Goal: Task Accomplishment & Management: Complete application form

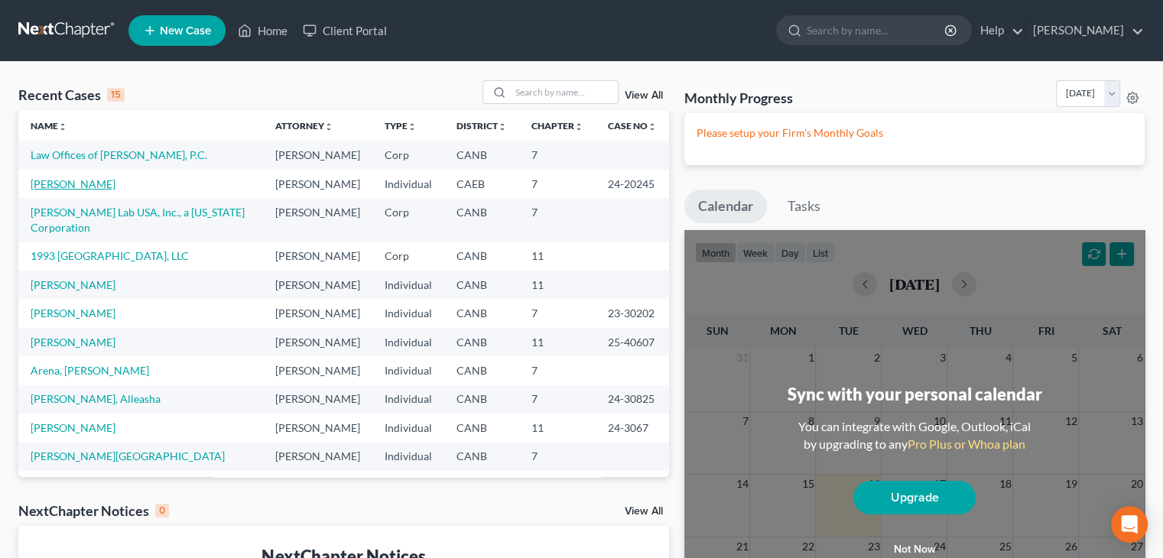
click at [86, 187] on link "[PERSON_NAME]" at bounding box center [73, 183] width 85 height 13
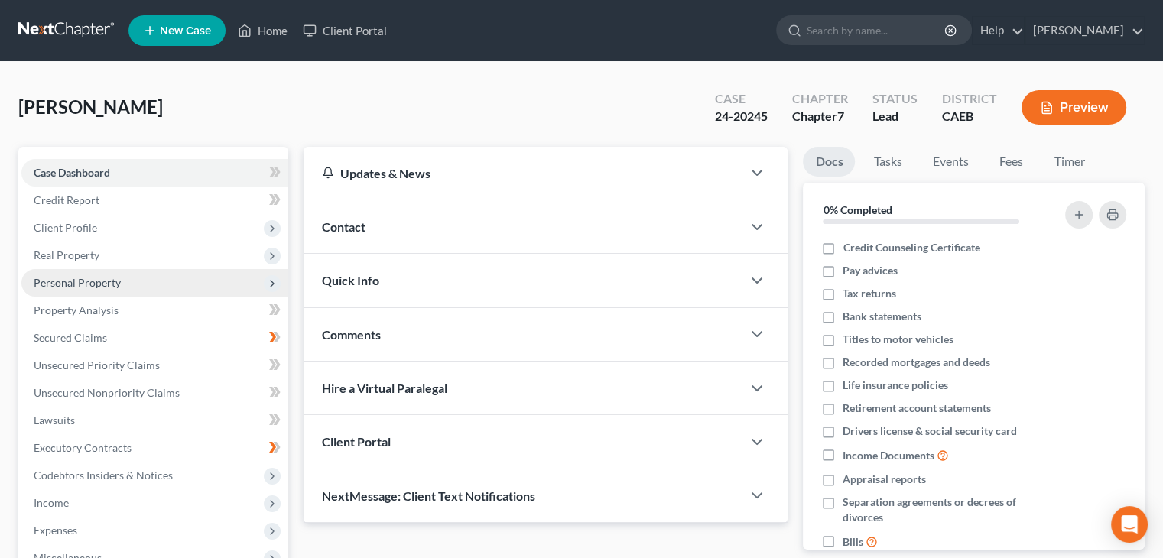
click at [116, 277] on span "Personal Property" at bounding box center [77, 282] width 87 height 13
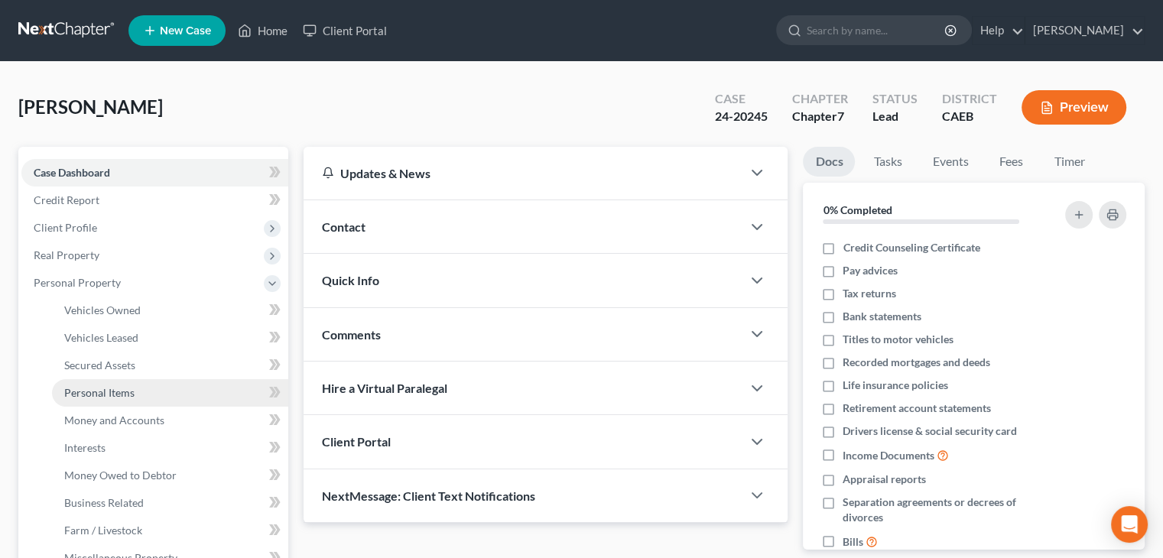
click at [104, 389] on span "Personal Items" at bounding box center [99, 392] width 70 height 13
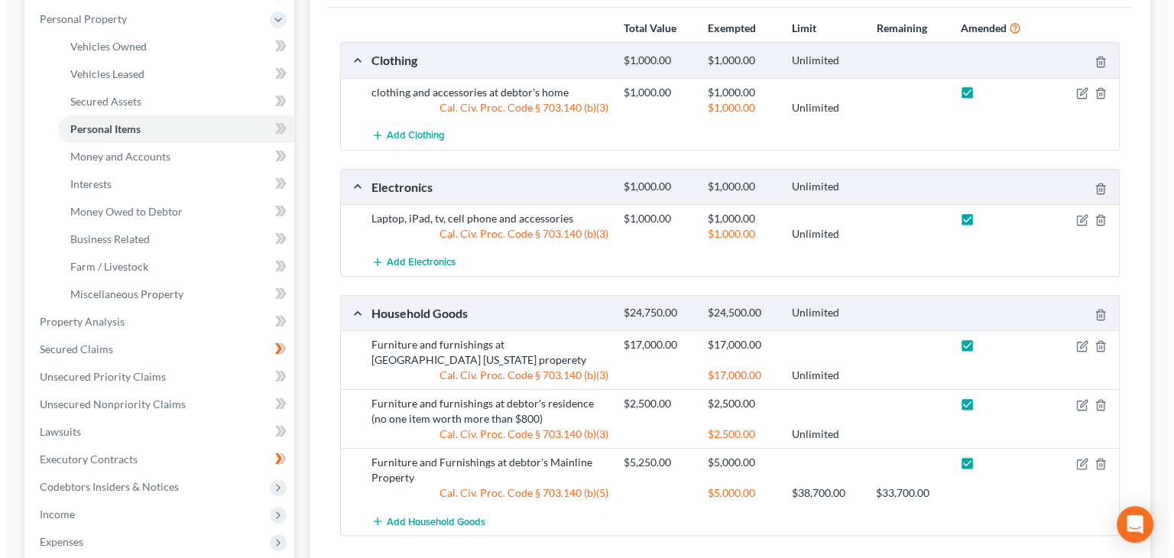
scroll to position [382, 0]
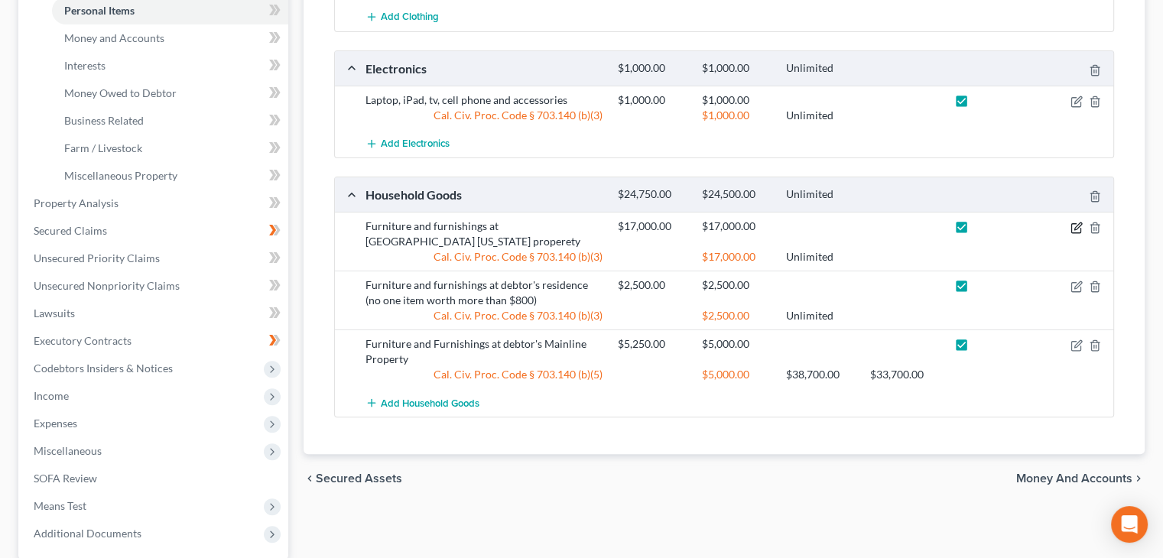
click at [1074, 222] on icon "button" at bounding box center [1076, 228] width 12 height 12
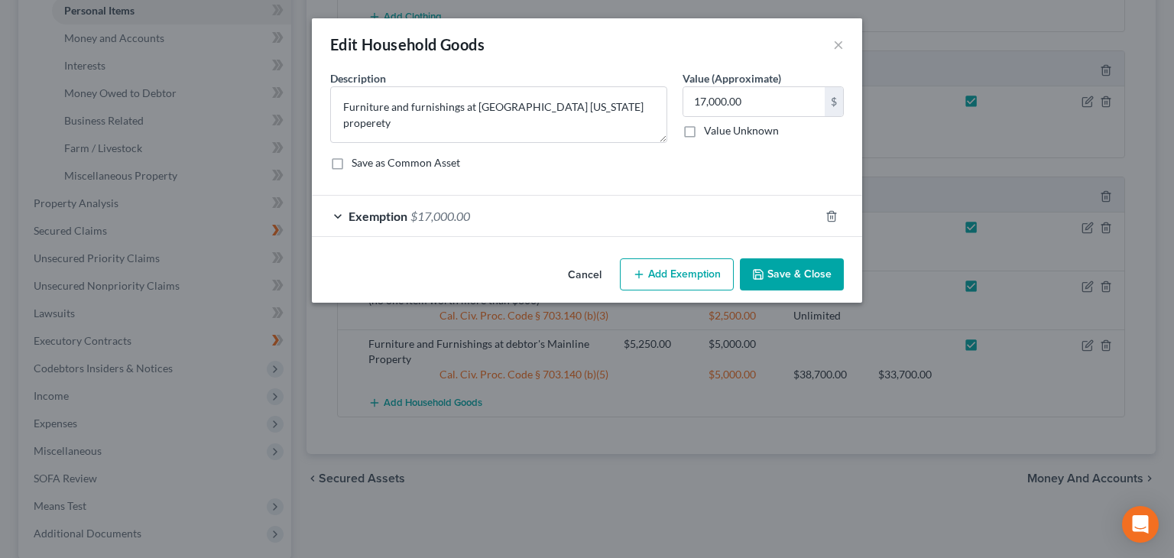
click at [335, 213] on div "Exemption $17,000.00" at bounding box center [566, 216] width 508 height 41
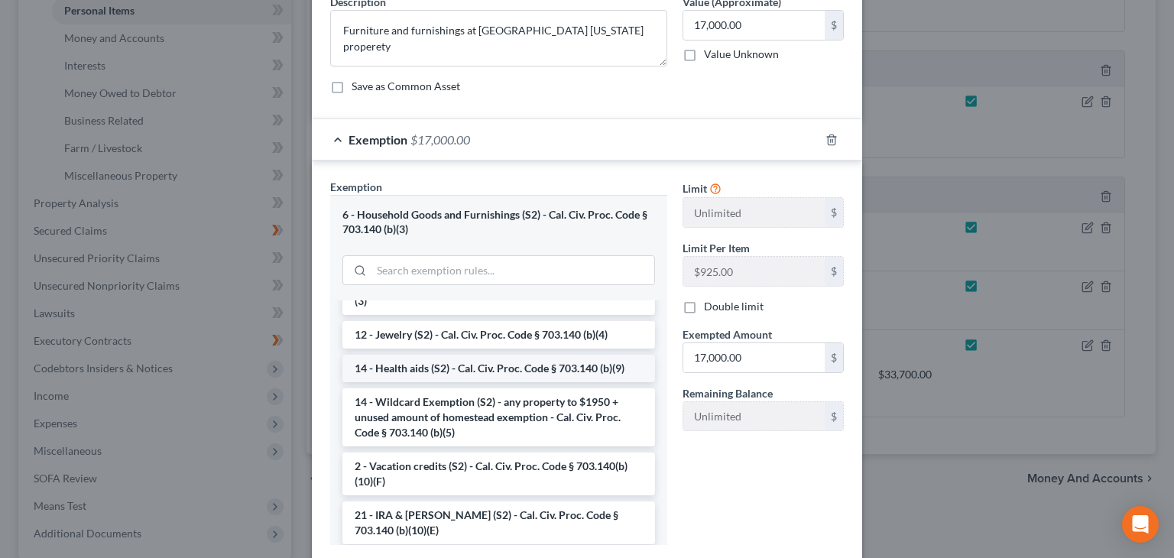
scroll to position [459, 0]
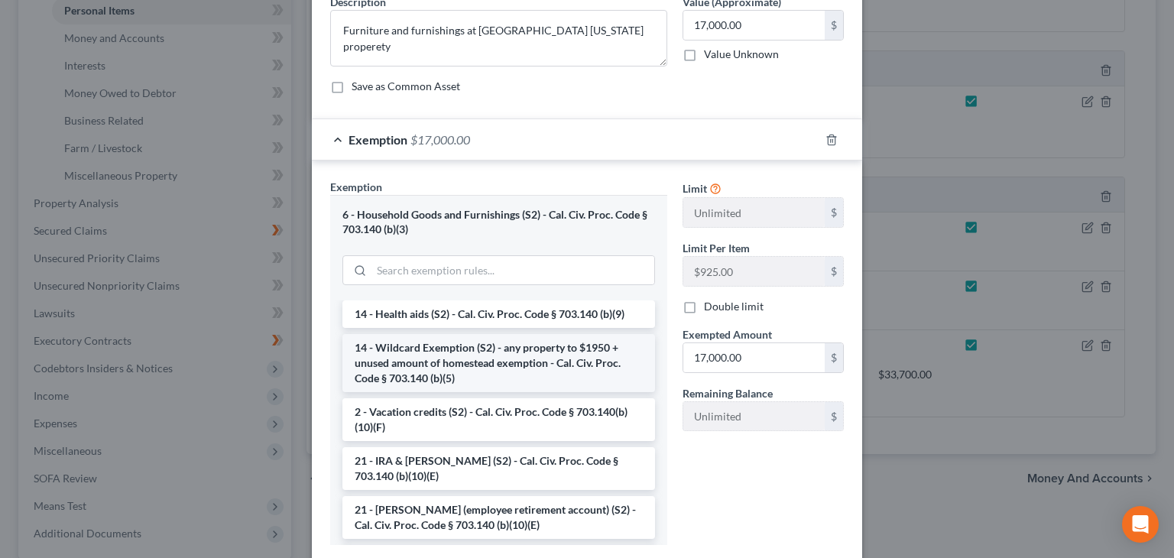
click at [481, 368] on li "14 - Wildcard Exemption (S2) - any property to $1950 + unused amount of homeste…" at bounding box center [498, 363] width 313 height 58
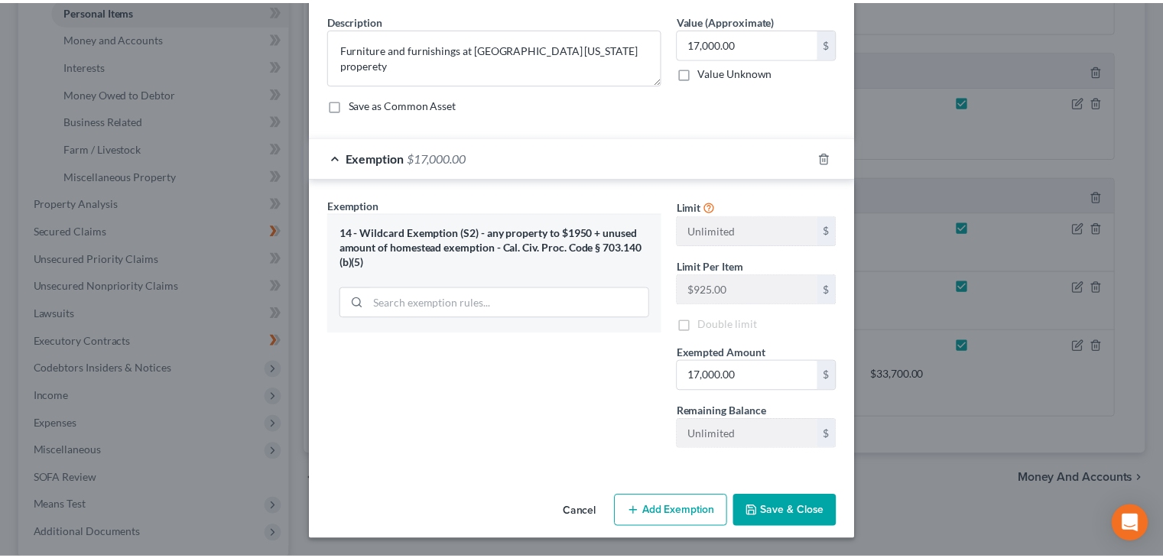
scroll to position [57, 0]
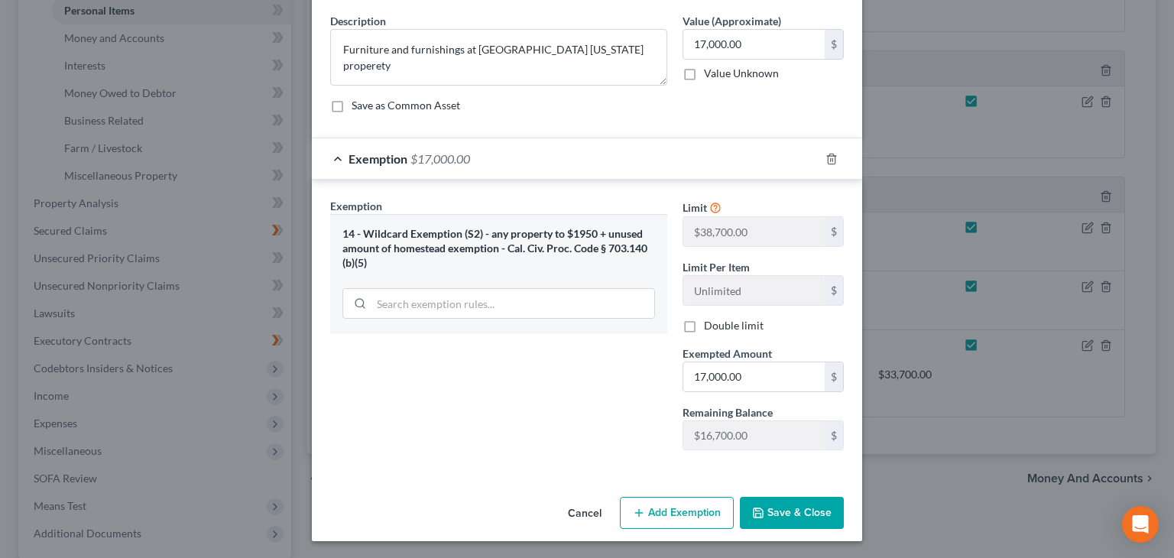
click at [783, 512] on button "Save & Close" at bounding box center [792, 513] width 104 height 32
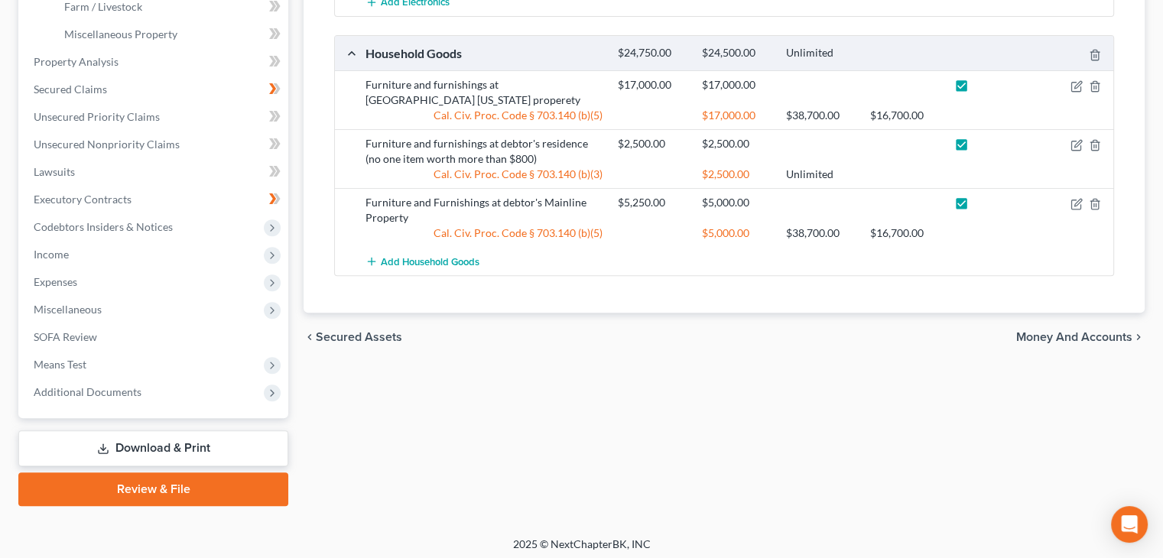
scroll to position [529, 0]
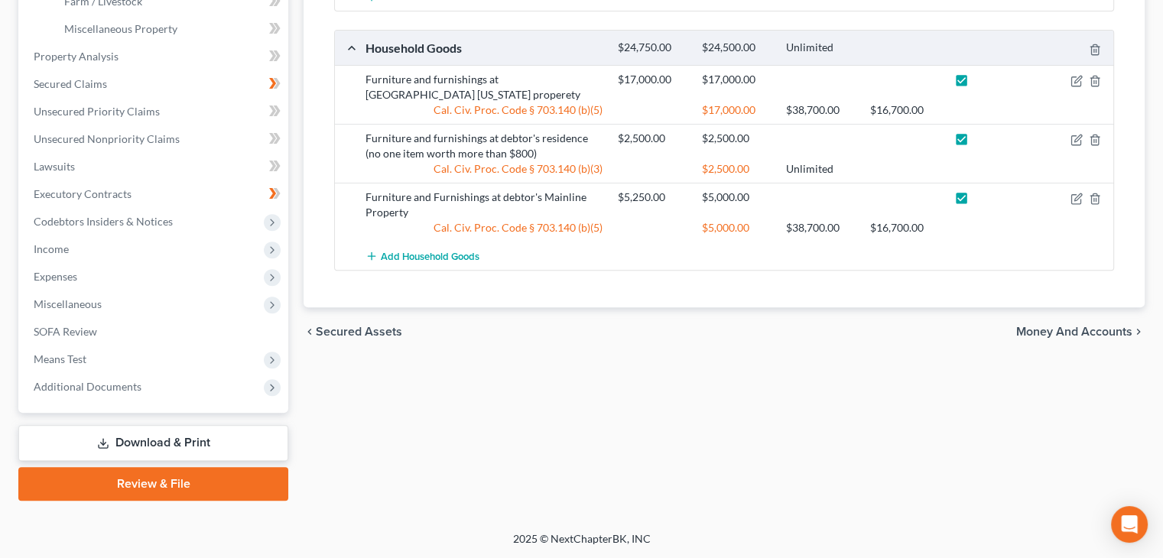
click at [154, 444] on link "Download & Print" at bounding box center [153, 443] width 270 height 36
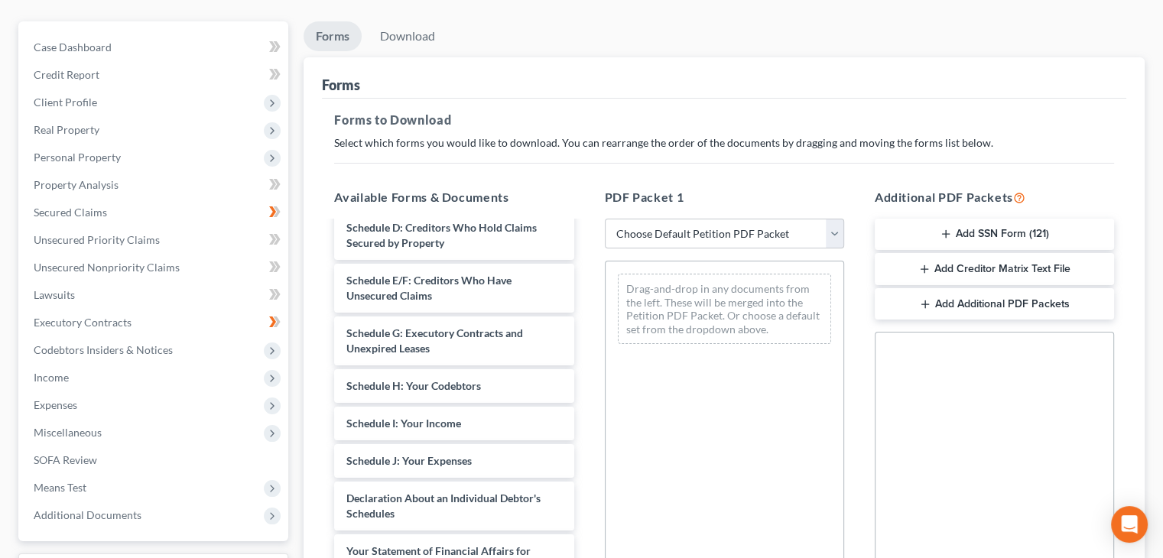
scroll to position [229, 0]
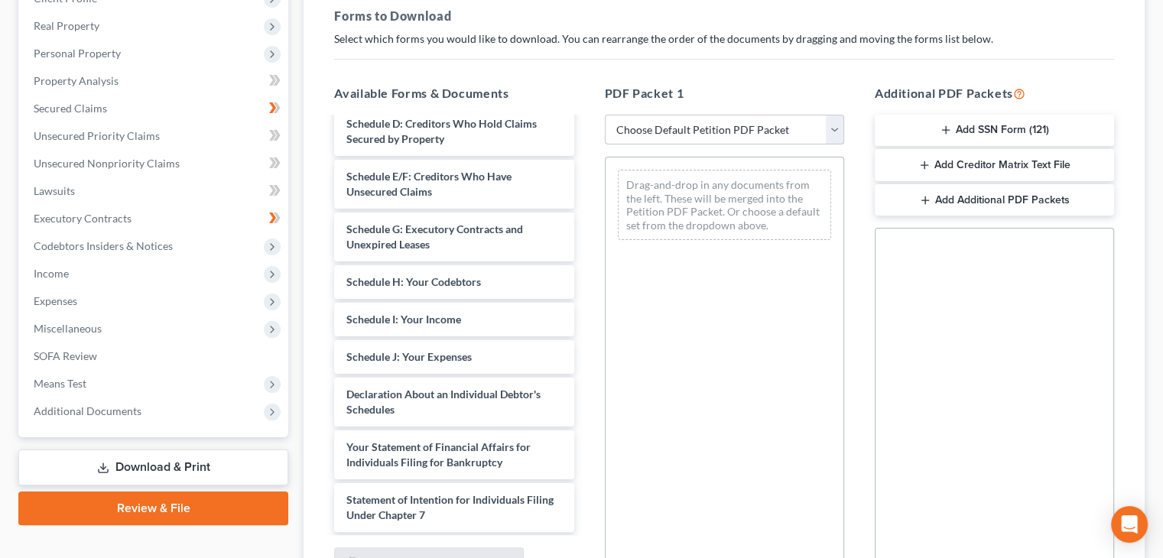
click at [835, 131] on select "Choose Default Petition PDF Packet Complete Bankruptcy Petition (all forms and …" at bounding box center [724, 130] width 239 height 31
select select "2"
click at [605, 115] on select "Choose Default Petition PDF Packet Complete Bankruptcy Petition (all forms and …" at bounding box center [724, 130] width 239 height 31
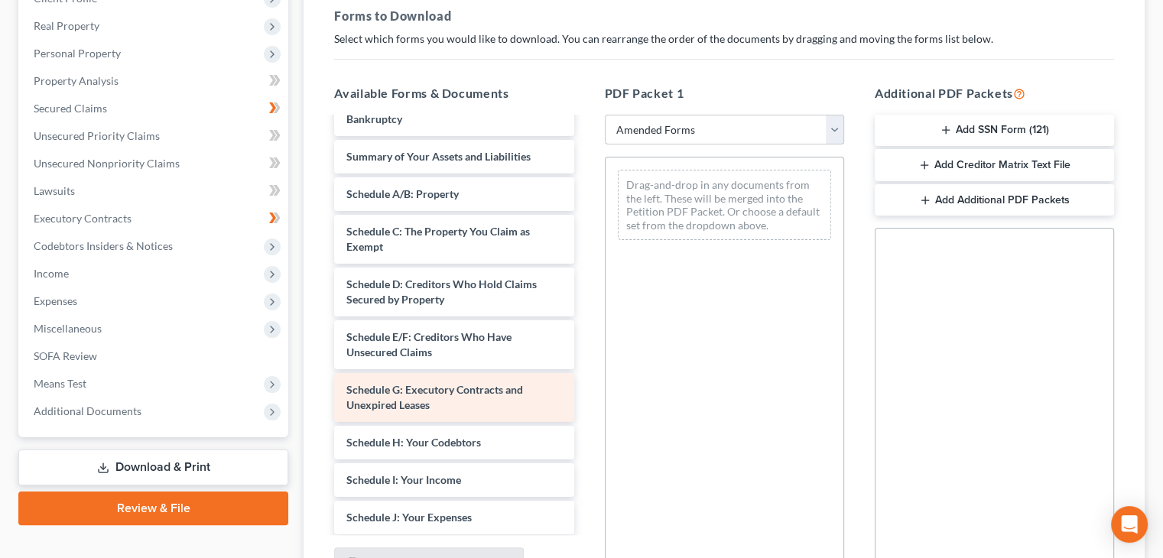
scroll to position [19, 0]
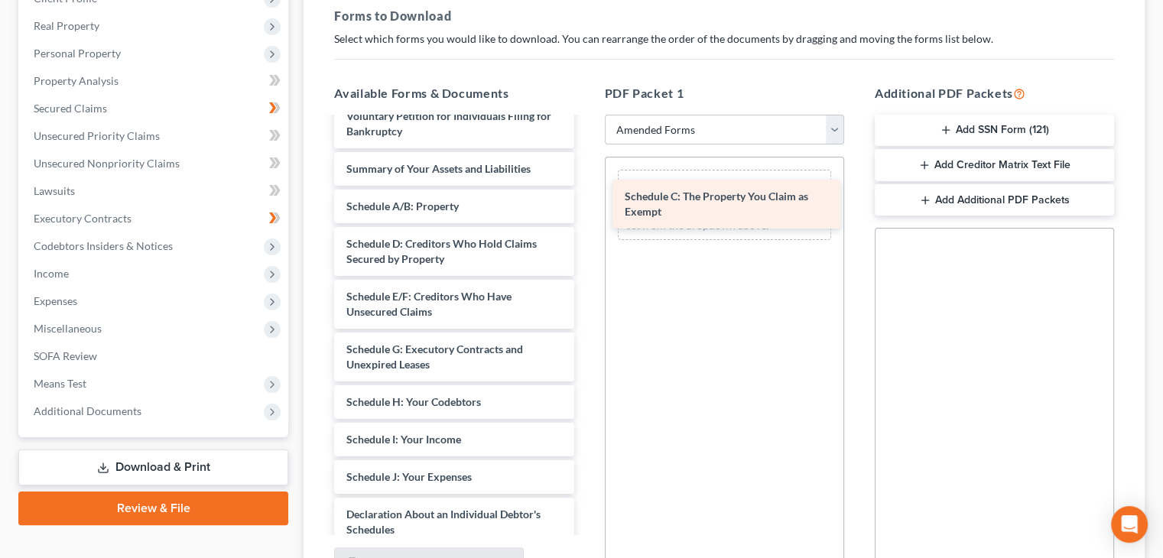
drag, startPoint x: 428, startPoint y: 245, endPoint x: 706, endPoint y: 200, distance: 282.0
click at [586, 200] on div "Schedule C: The Property You Claim as Exempt Voluntary Petition for Individuals…" at bounding box center [454, 510] width 264 height 823
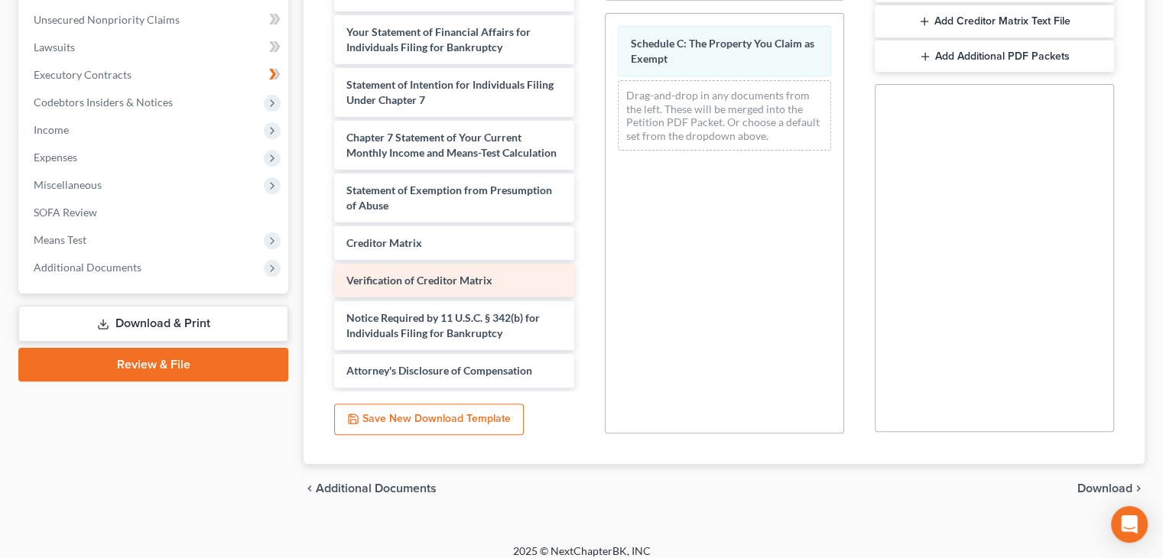
scroll to position [385, 0]
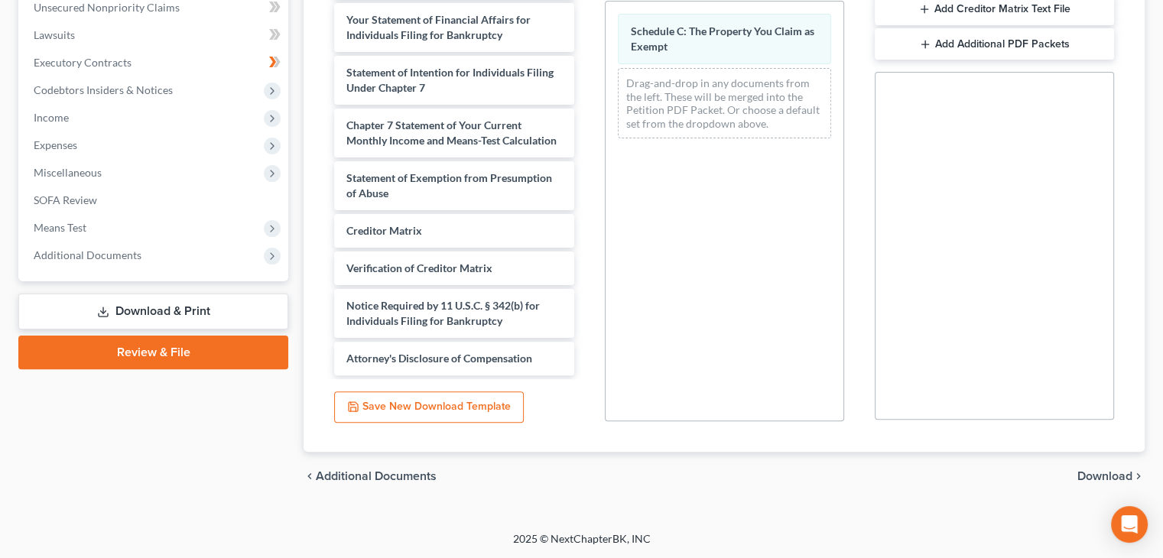
drag, startPoint x: 599, startPoint y: 310, endPoint x: 611, endPoint y: 336, distance: 29.4
click at [611, 336] on div "PDF Packet 1 Choose Default Petition PDF Packet Complete Bankruptcy Petition (a…" at bounding box center [724, 175] width 270 height 518
click at [211, 248] on span "Additional Documents" at bounding box center [154, 256] width 267 height 28
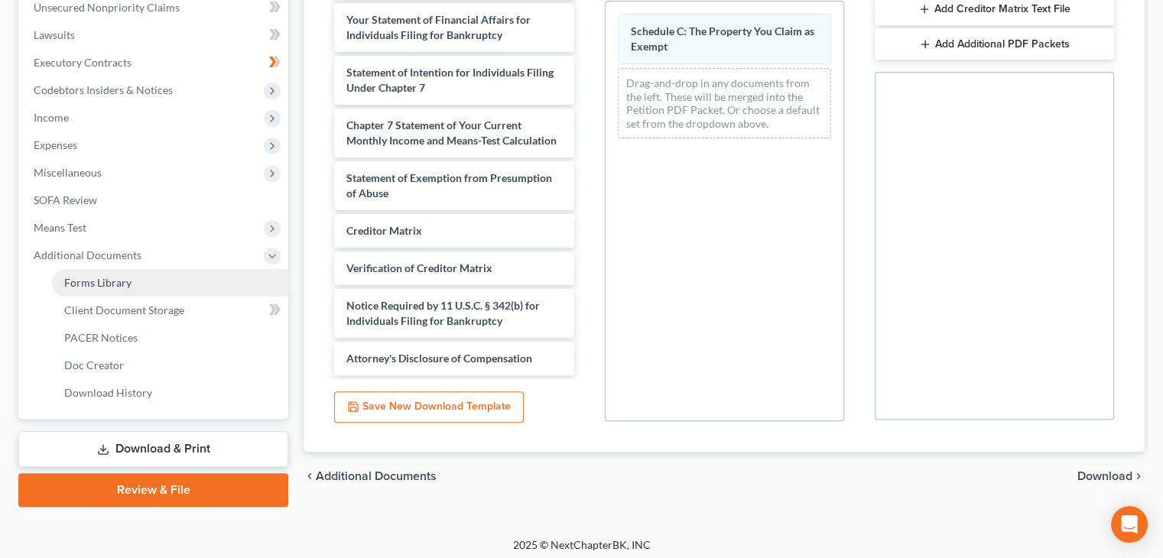
click at [131, 286] on link "Forms Library" at bounding box center [170, 283] width 236 height 28
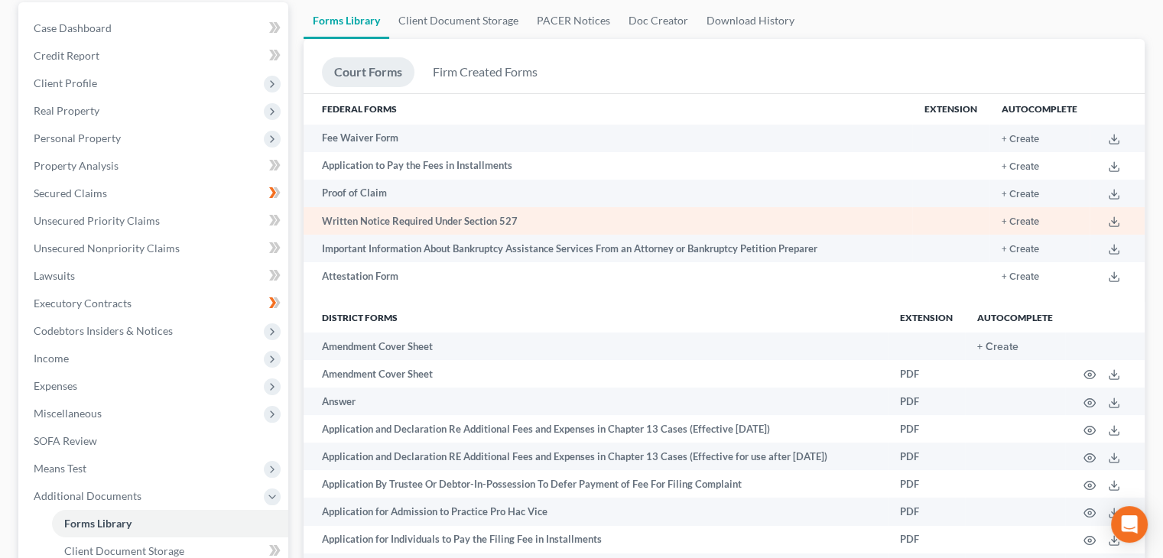
scroll to position [153, 0]
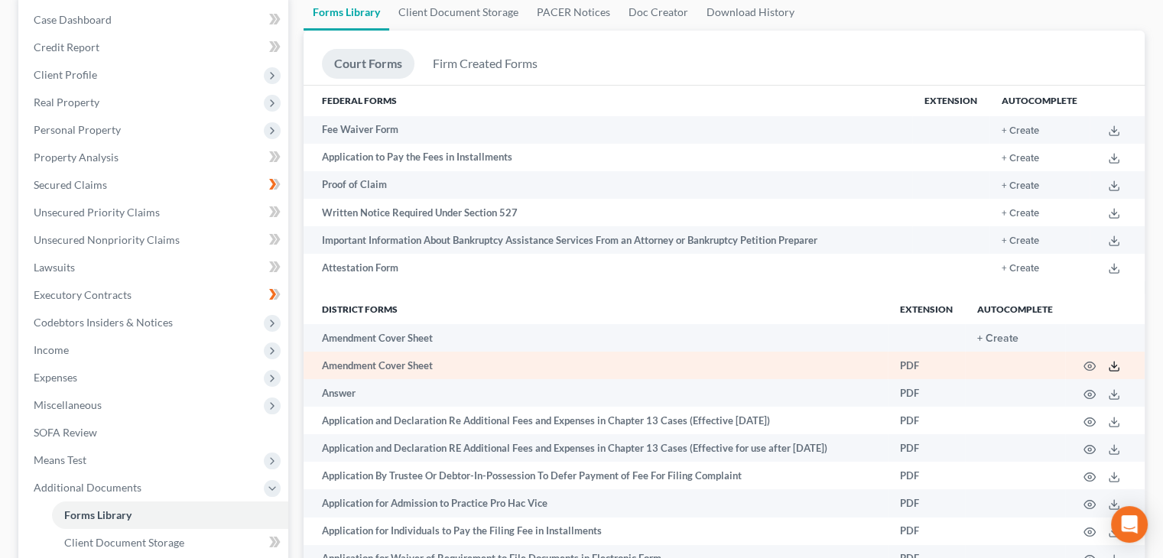
click at [1117, 372] on icon at bounding box center [1114, 366] width 12 height 12
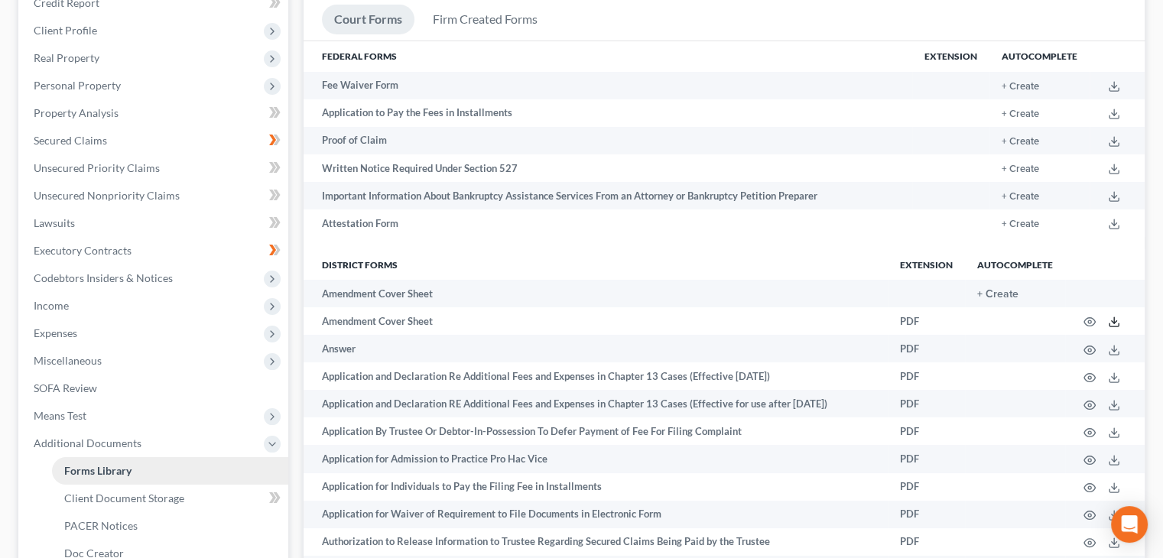
scroll to position [382, 0]
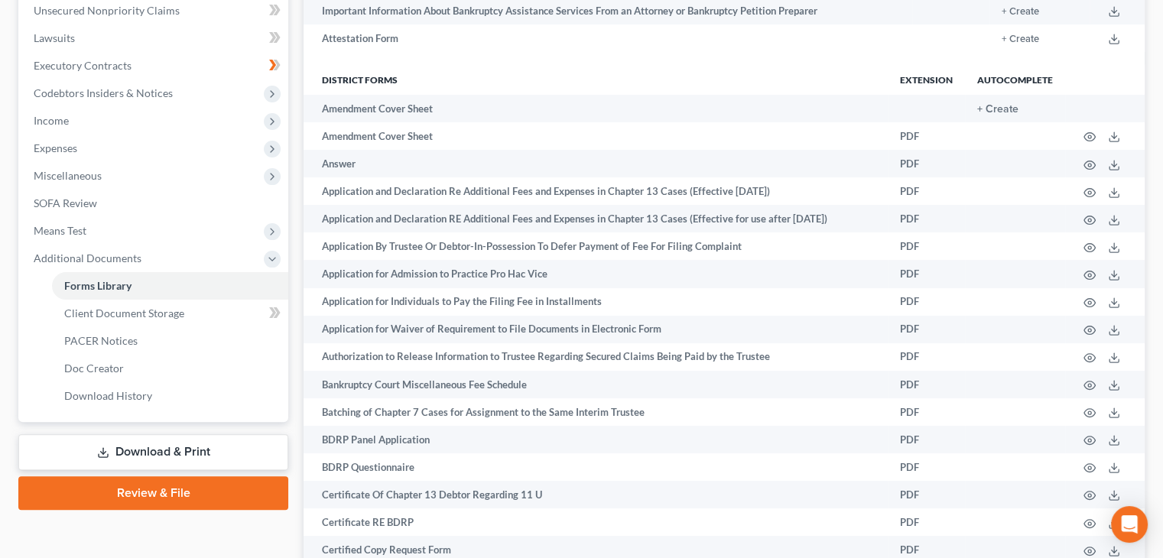
click at [181, 449] on link "Download & Print" at bounding box center [153, 452] width 270 height 36
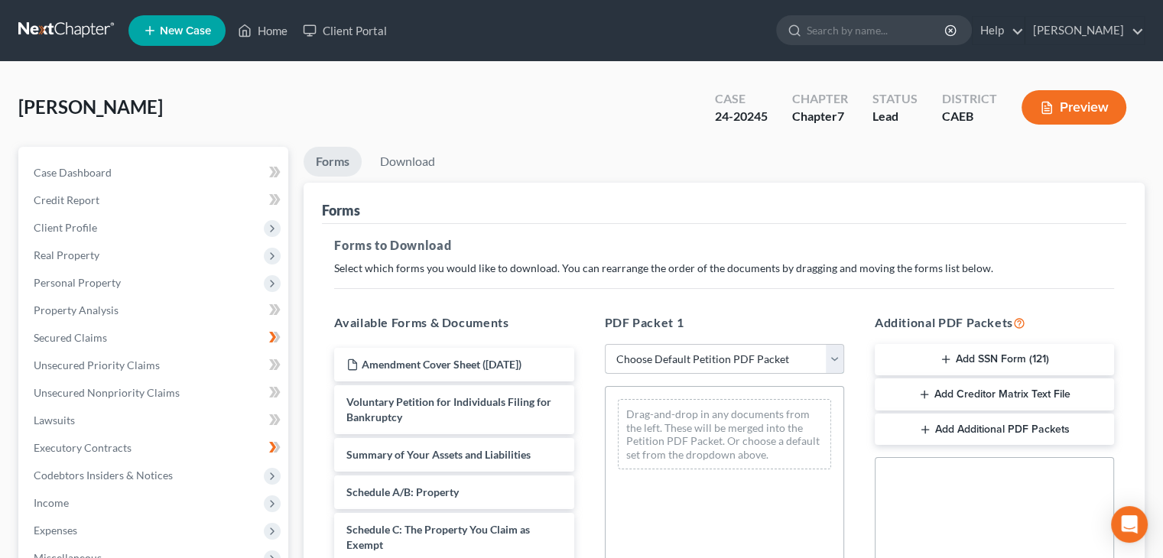
click at [832, 358] on select "Choose Default Petition PDF Packet Complete Bankruptcy Petition (all forms and …" at bounding box center [724, 359] width 239 height 31
select select "2"
click at [605, 344] on select "Choose Default Petition PDF Packet Complete Bankruptcy Petition (all forms and …" at bounding box center [724, 359] width 239 height 31
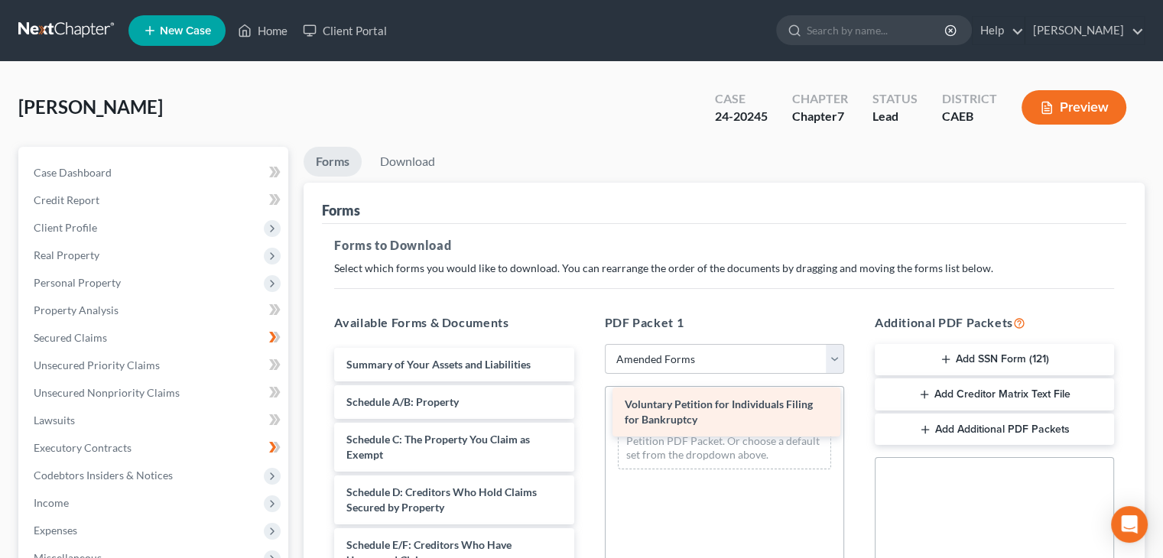
drag, startPoint x: 435, startPoint y: 370, endPoint x: 713, endPoint y: 411, distance: 281.3
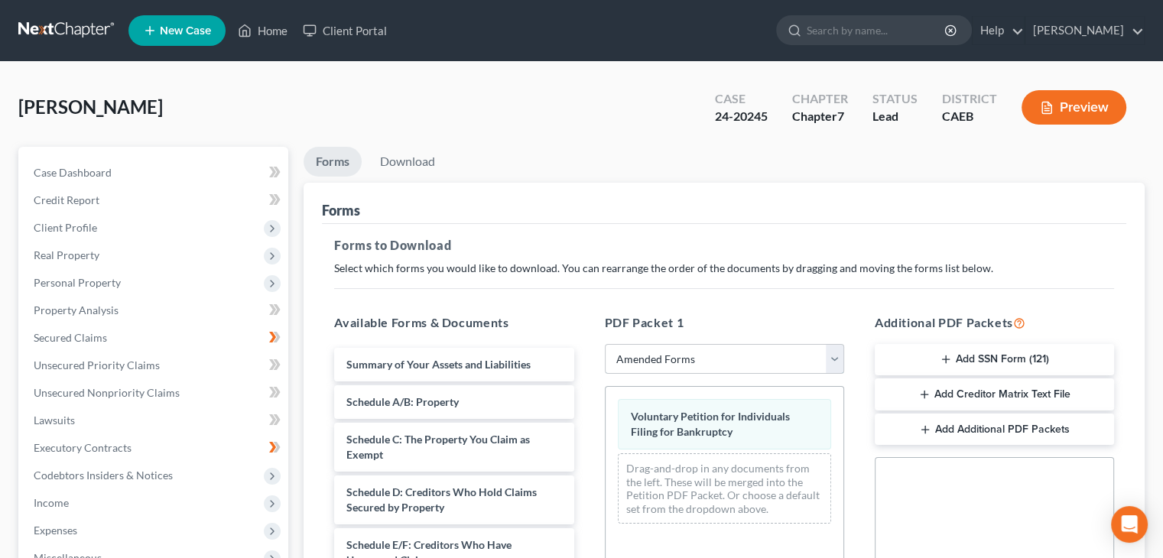
click at [832, 355] on select "Choose Default Petition PDF Packet Complete Bankruptcy Petition (all forms and …" at bounding box center [724, 359] width 239 height 31
select select
click at [605, 344] on select "Choose Default Petition PDF Packet Complete Bankruptcy Petition (all forms and …" at bounding box center [724, 359] width 239 height 31
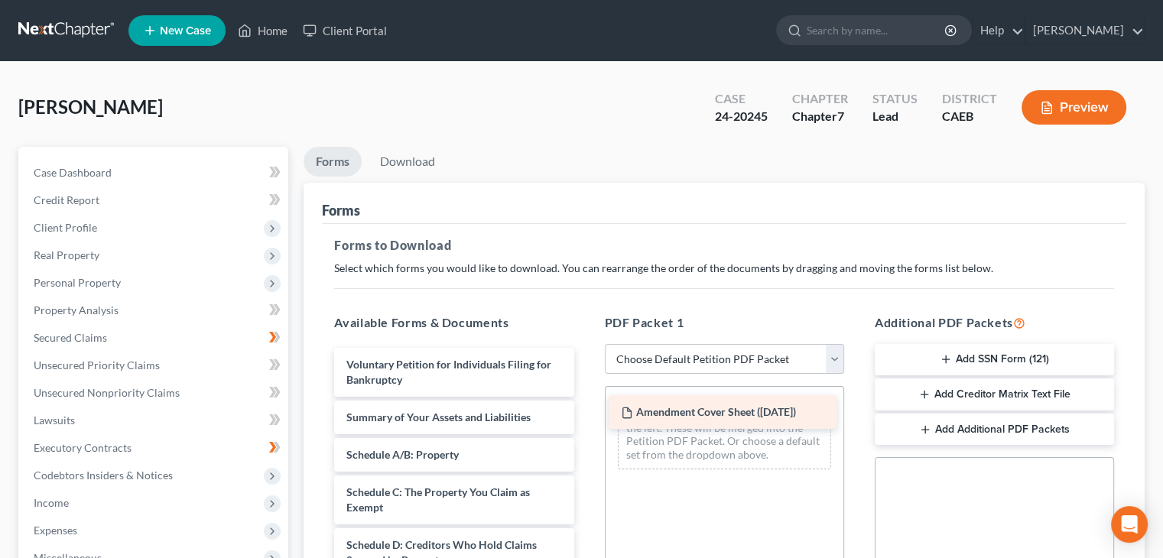
drag, startPoint x: 371, startPoint y: 365, endPoint x: 645, endPoint y: 414, distance: 278.7
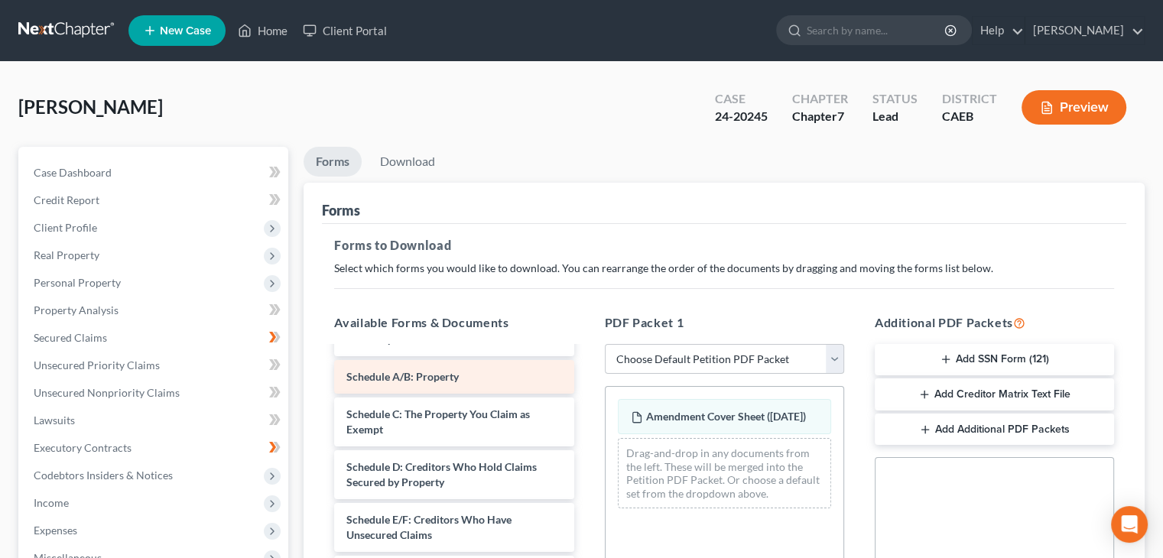
scroll to position [76, 0]
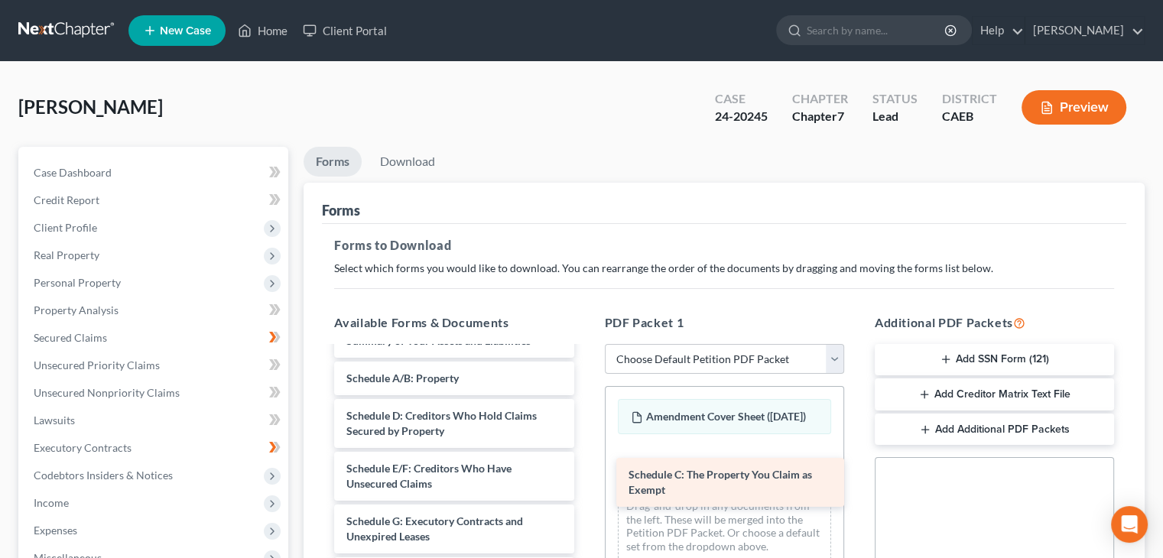
drag, startPoint x: 406, startPoint y: 415, endPoint x: 688, endPoint y: 475, distance: 288.4
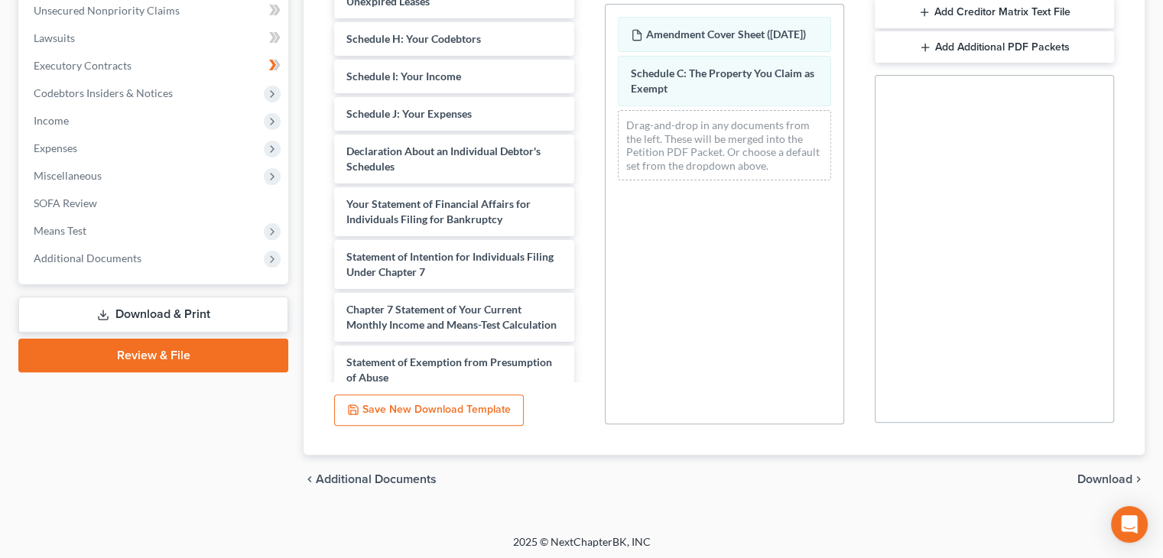
scroll to position [385, 0]
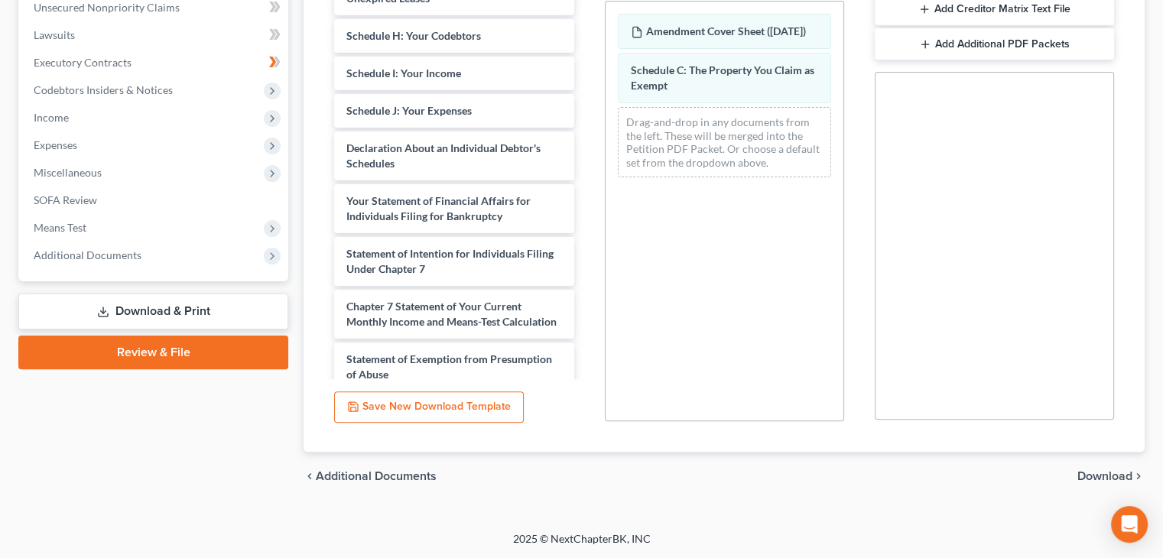
click at [1094, 477] on span "Download" at bounding box center [1104, 476] width 55 height 12
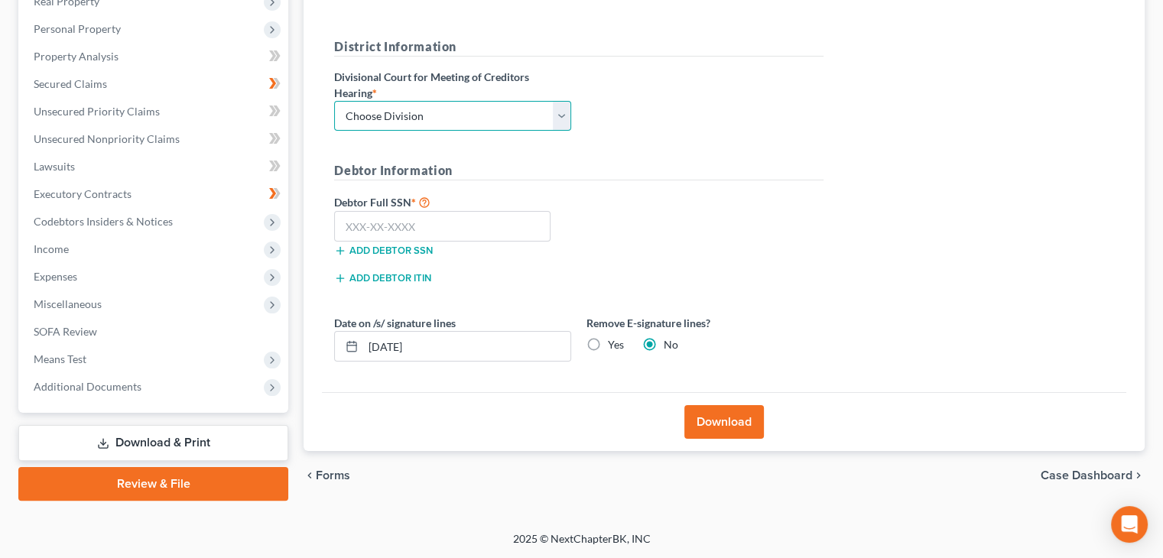
click at [558, 112] on select "Choose Division Fresno Modesto [GEOGRAPHIC_DATA]" at bounding box center [452, 116] width 237 height 31
select select "2"
click at [334, 101] on select "Choose Division Fresno Modesto [GEOGRAPHIC_DATA]" at bounding box center [452, 116] width 237 height 31
click at [361, 219] on input "text" at bounding box center [442, 226] width 216 height 31
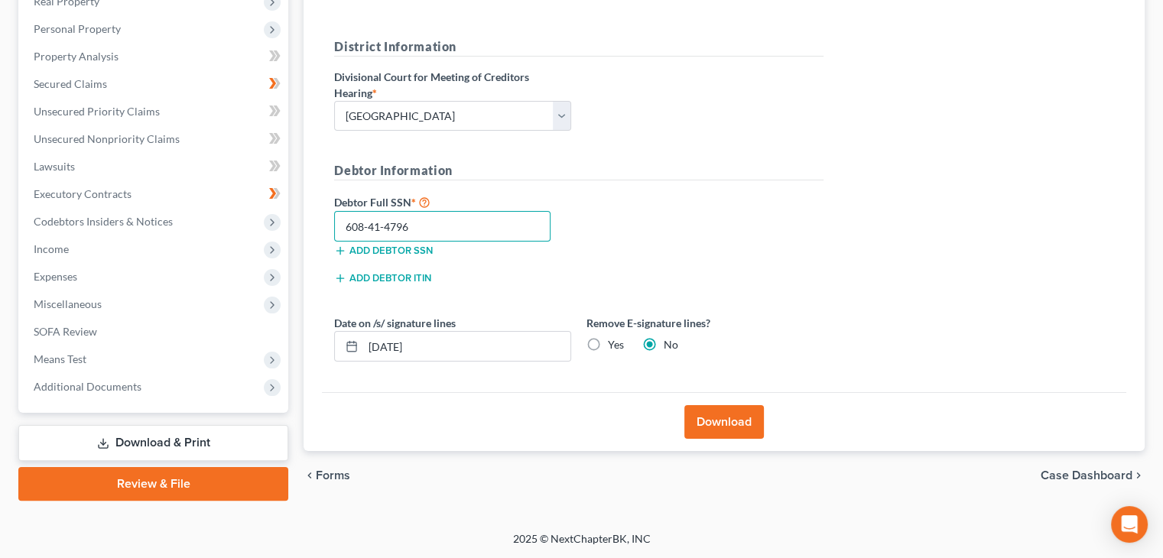
type input "608-41-4796"
click at [728, 421] on button "Download" at bounding box center [723, 422] width 79 height 34
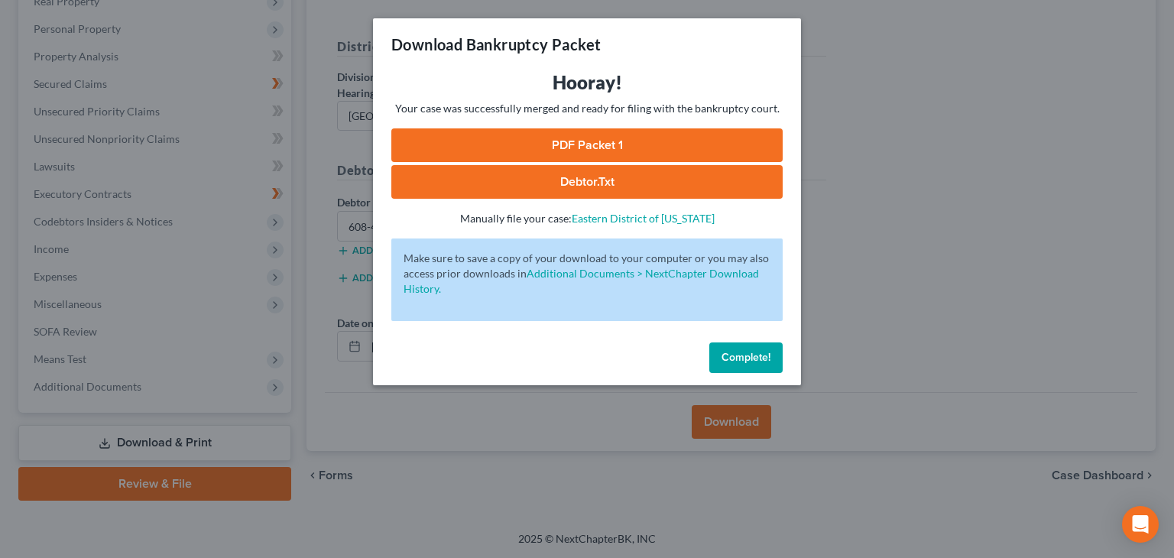
click at [589, 143] on link "PDF Packet 1" at bounding box center [586, 145] width 391 height 34
drag, startPoint x: 751, startPoint y: 352, endPoint x: 728, endPoint y: 357, distance: 23.4
click at [751, 351] on span "Complete!" at bounding box center [746, 357] width 49 height 13
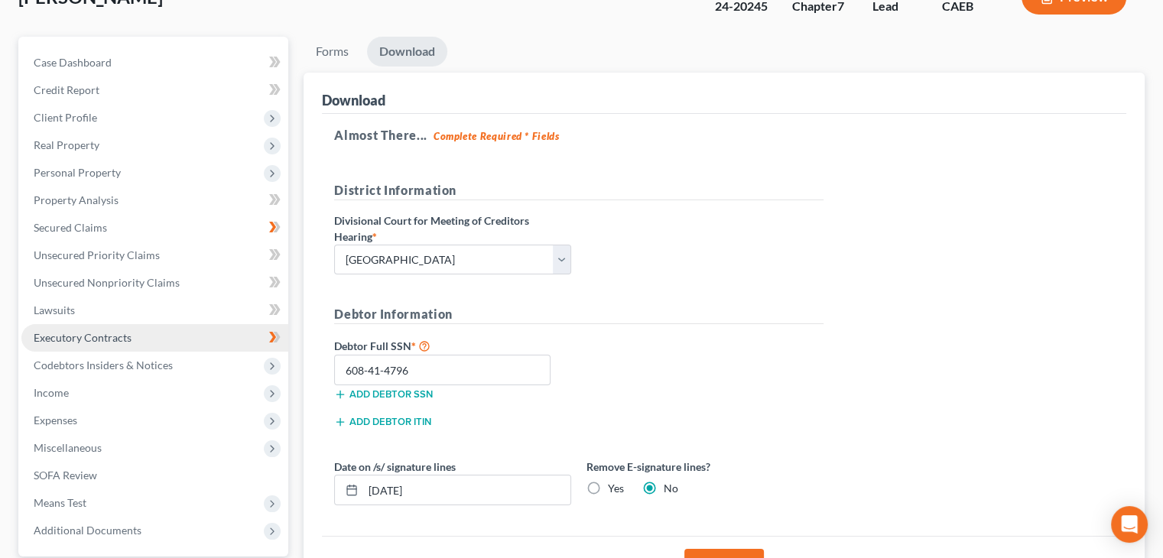
scroll to position [101, 0]
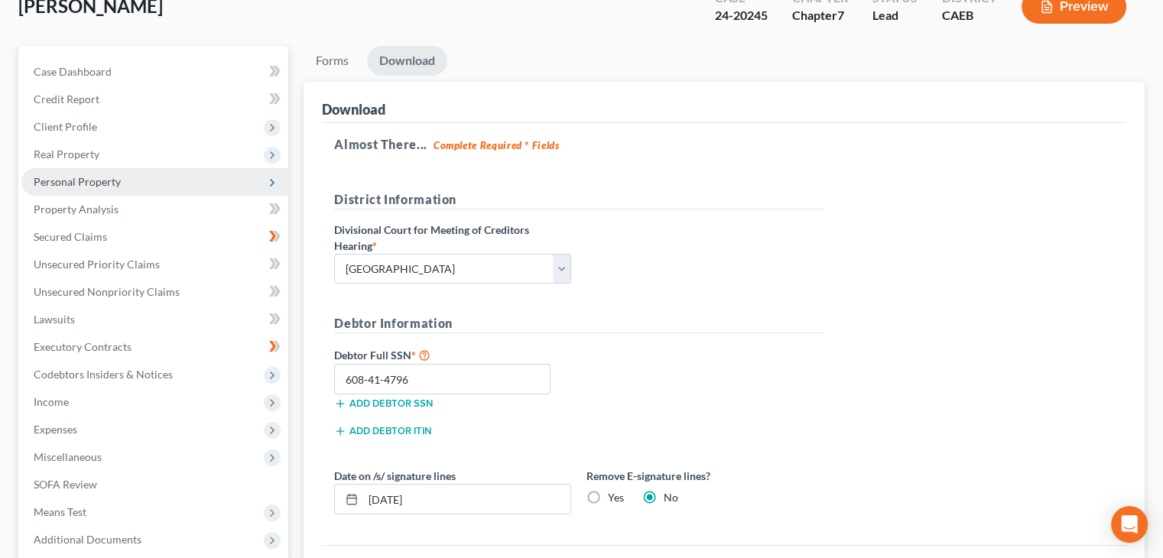
click at [98, 182] on span "Personal Property" at bounding box center [77, 181] width 87 height 13
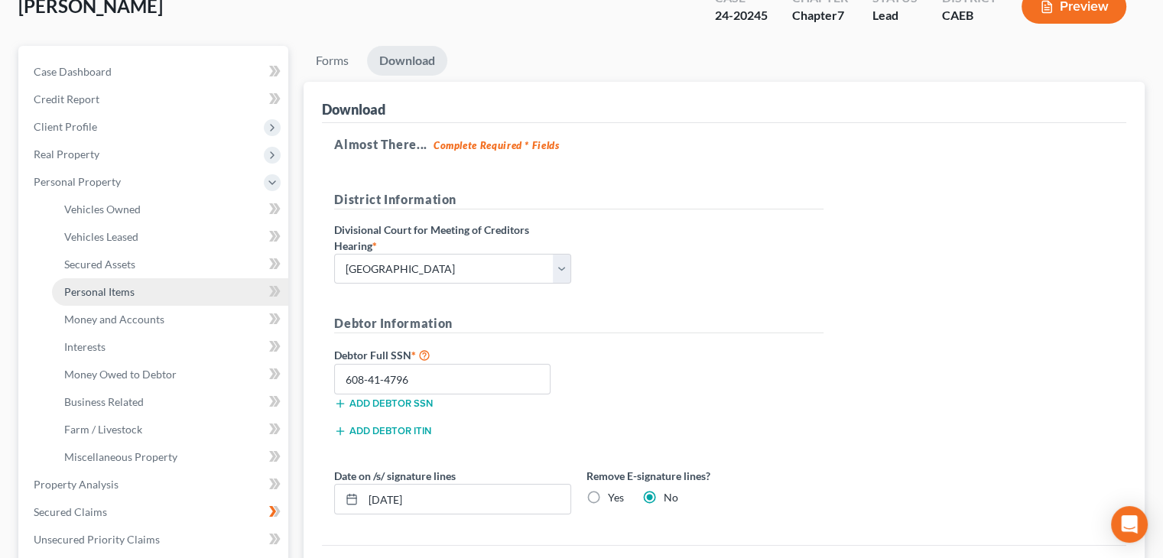
click at [102, 285] on span "Personal Items" at bounding box center [99, 291] width 70 height 13
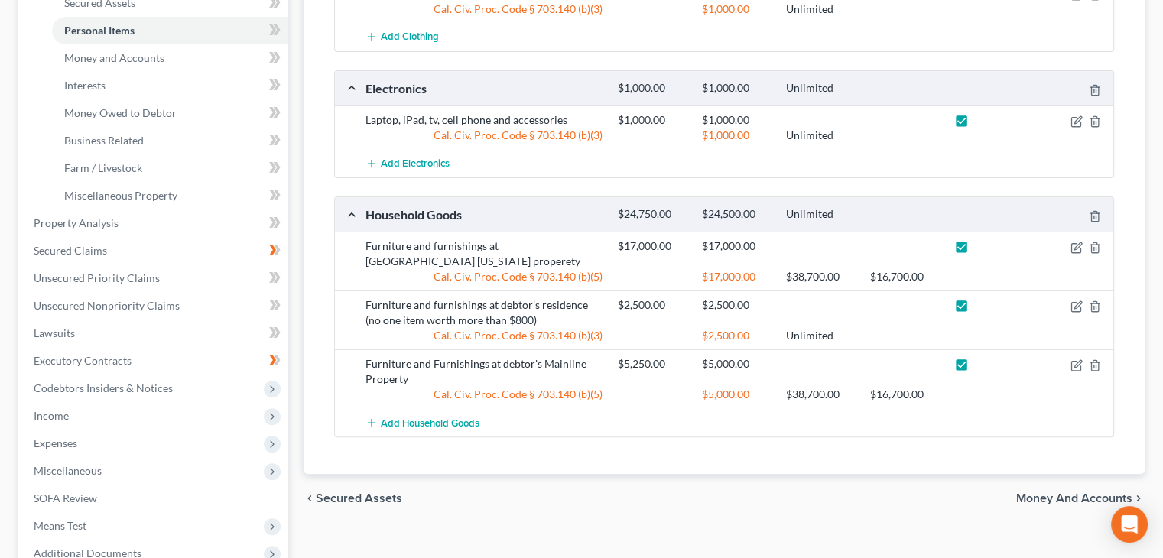
scroll to position [382, 0]
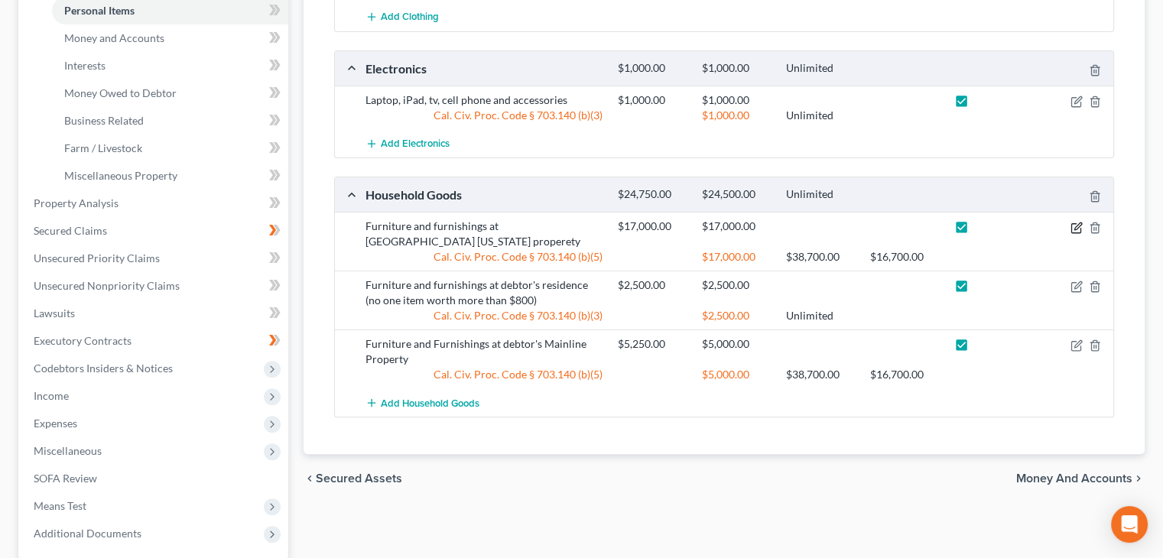
click at [1075, 222] on icon "button" at bounding box center [1076, 228] width 12 height 12
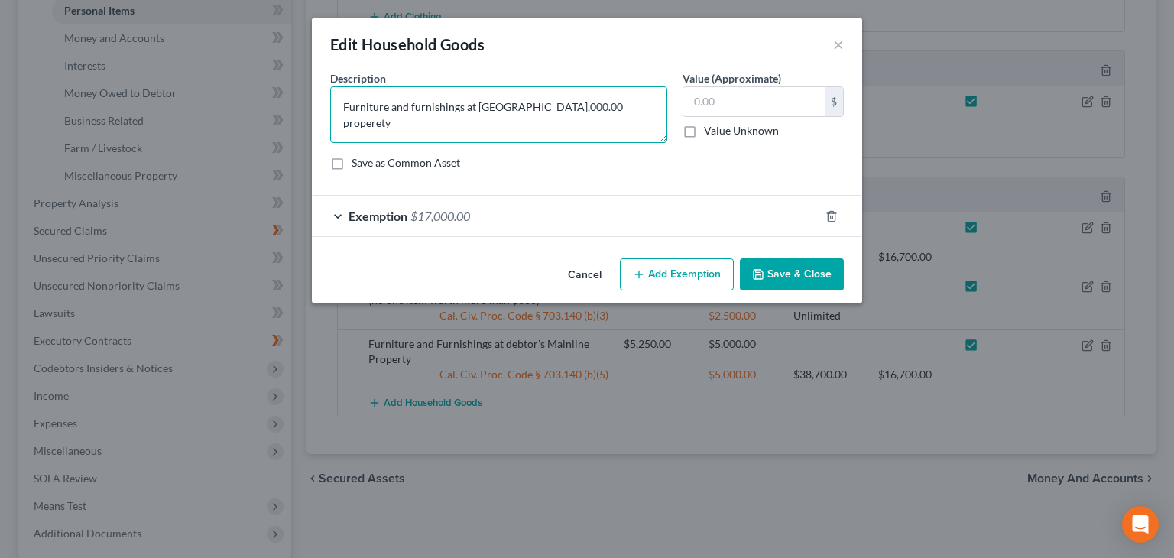
type textarea "Furniture and furnishings at [GEOGRAPHIC_DATA] [US_STATE] properety"
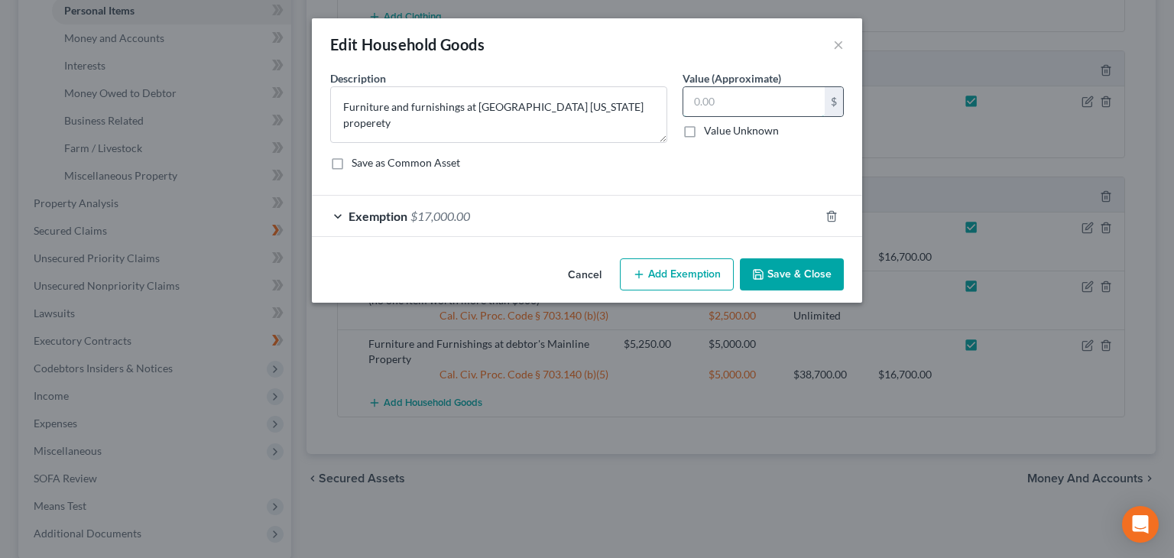
click at [708, 101] on input "text" at bounding box center [753, 101] width 141 height 29
type input "5,000.00"
click at [789, 275] on button "Save & Close" at bounding box center [792, 274] width 104 height 32
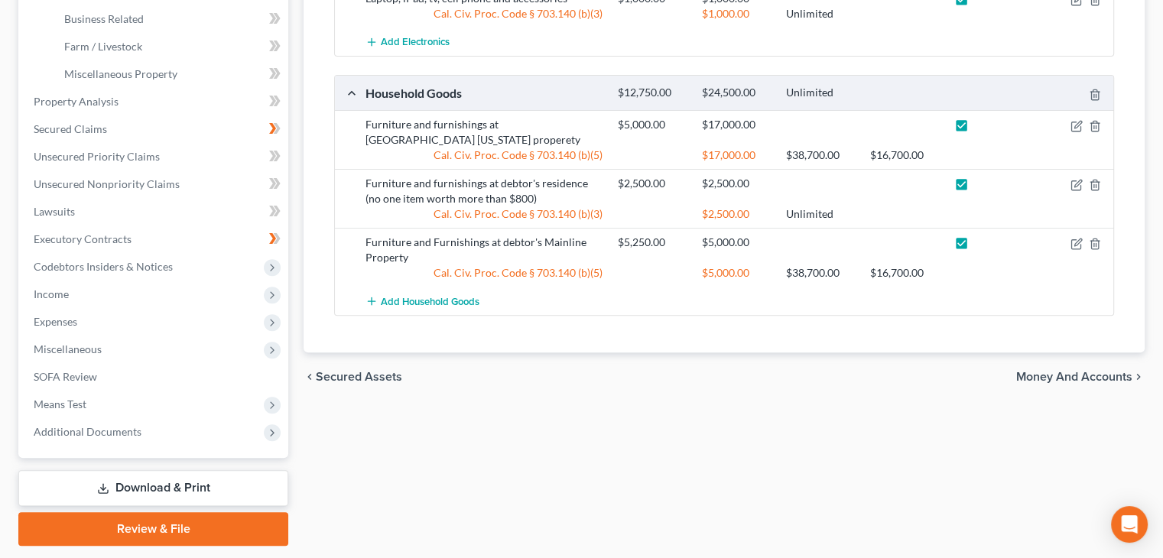
scroll to position [529, 0]
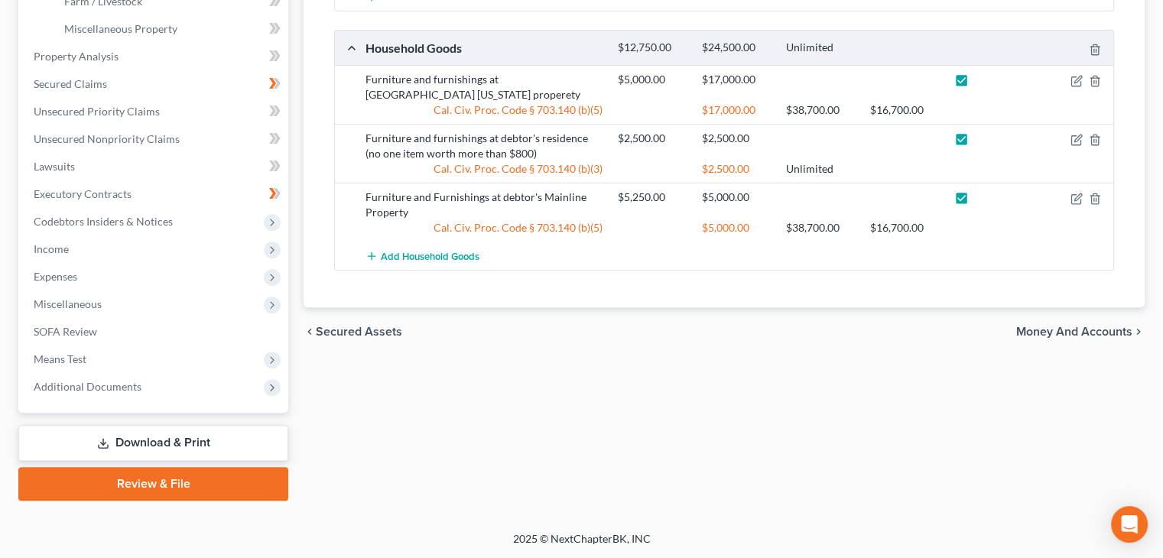
click at [173, 443] on link "Download & Print" at bounding box center [153, 443] width 270 height 36
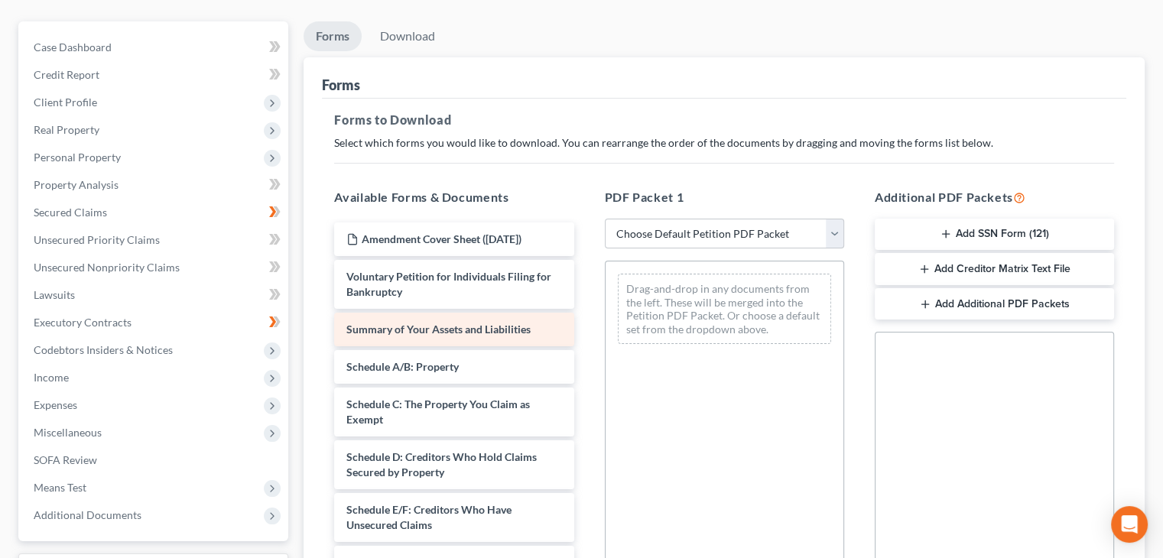
scroll to position [153, 0]
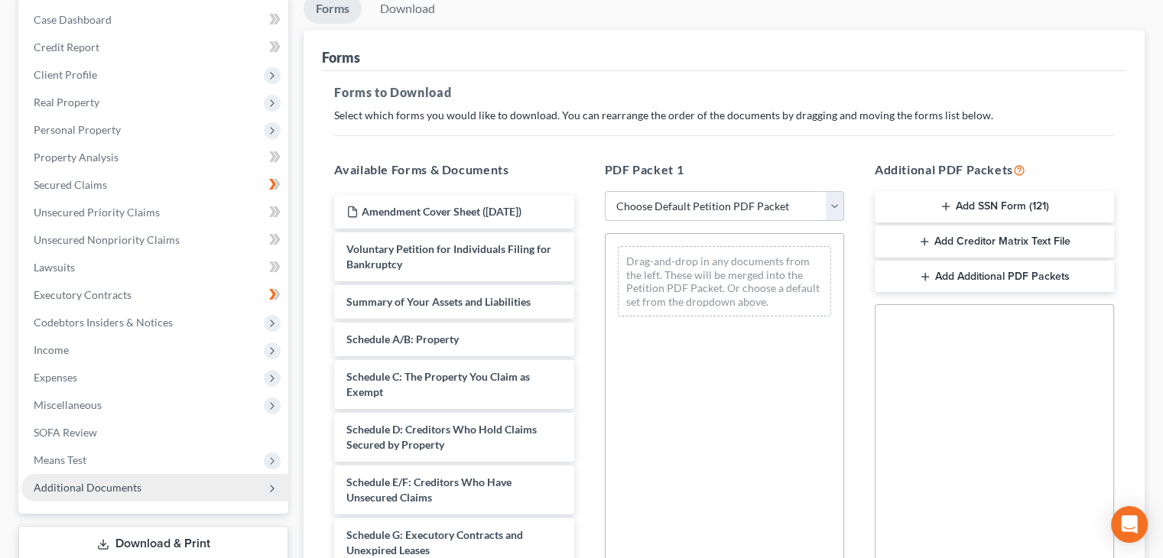
click at [96, 493] on span "Additional Documents" at bounding box center [154, 488] width 267 height 28
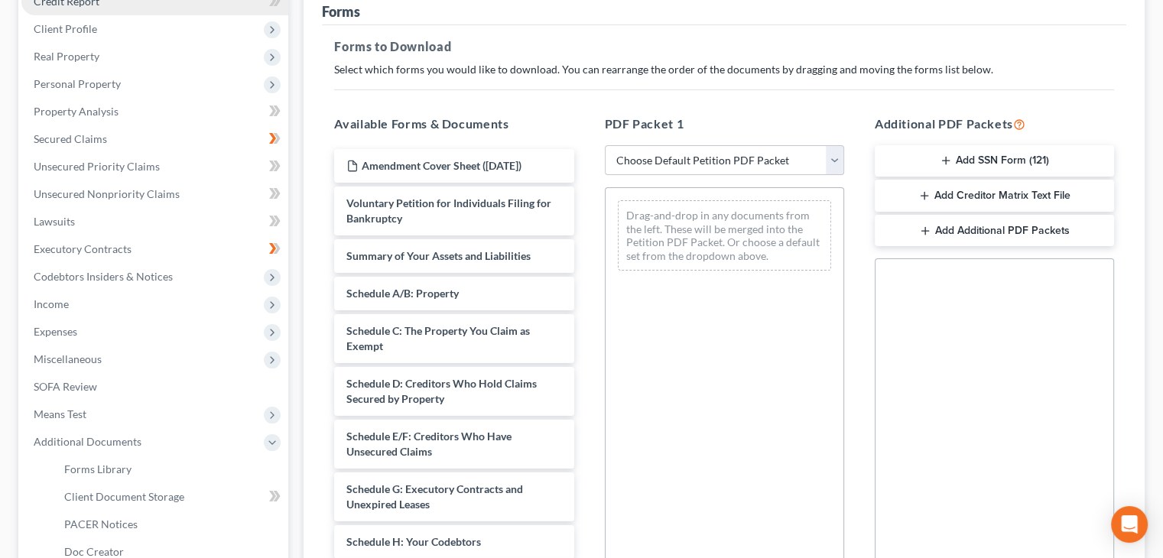
scroll to position [0, 0]
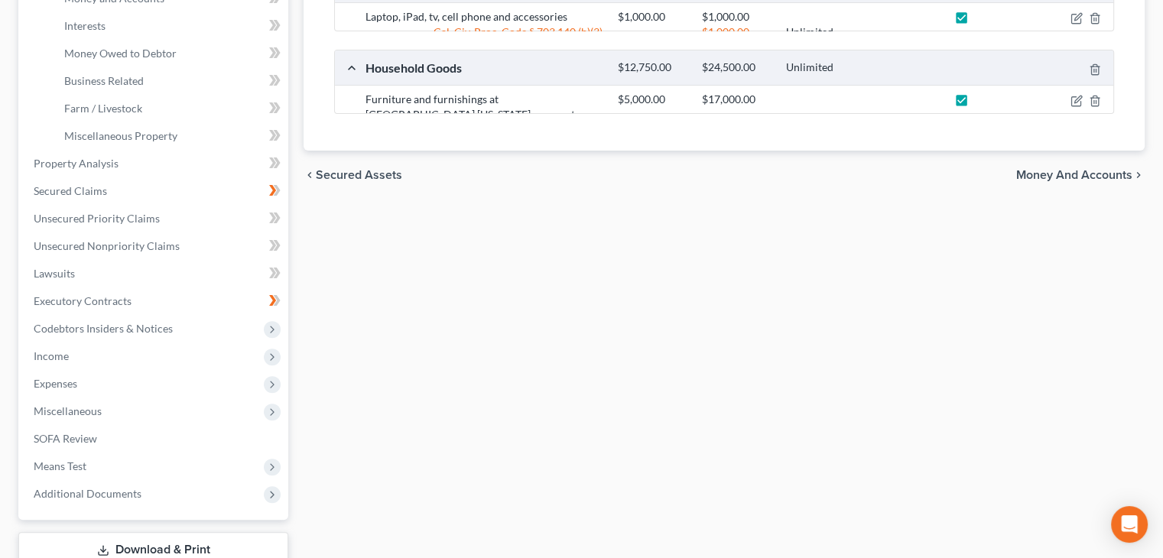
scroll to position [529, 0]
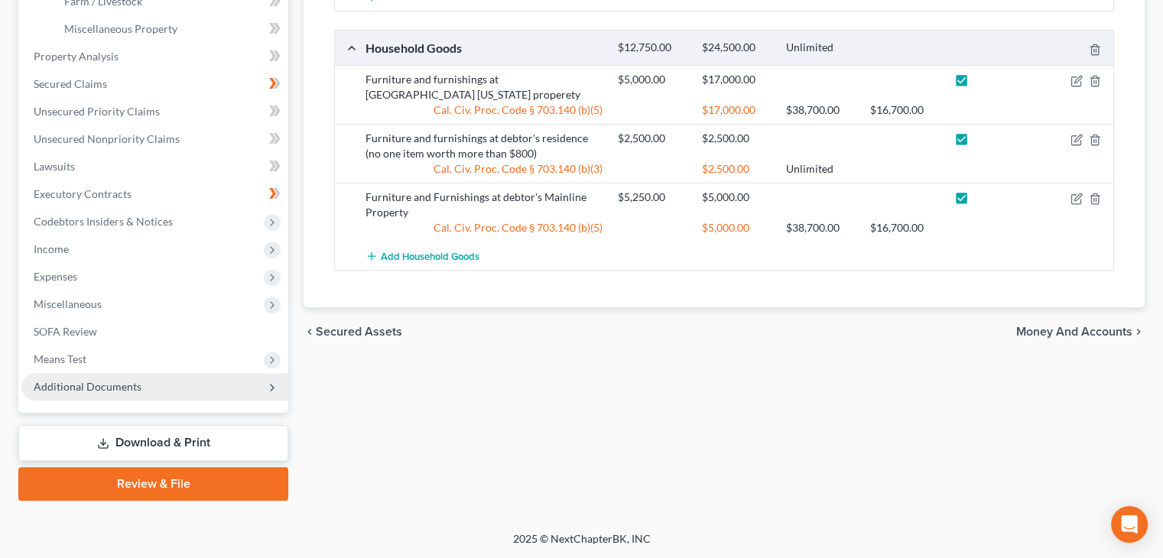
click at [81, 395] on span "Additional Documents" at bounding box center [154, 387] width 267 height 28
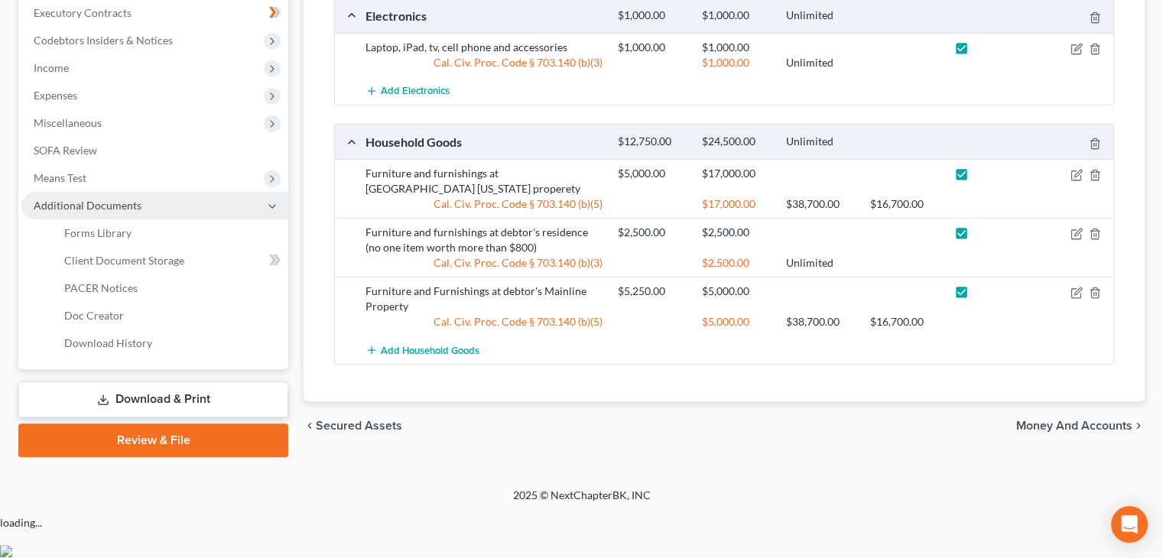
scroll to position [391, 0]
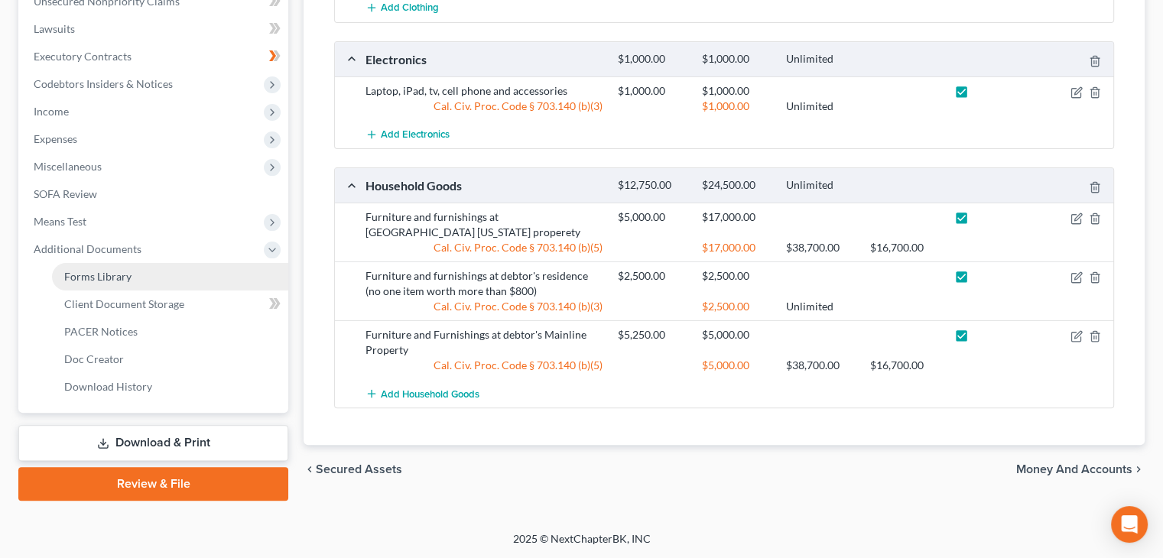
click at [108, 281] on span "Forms Library" at bounding box center [97, 276] width 67 height 13
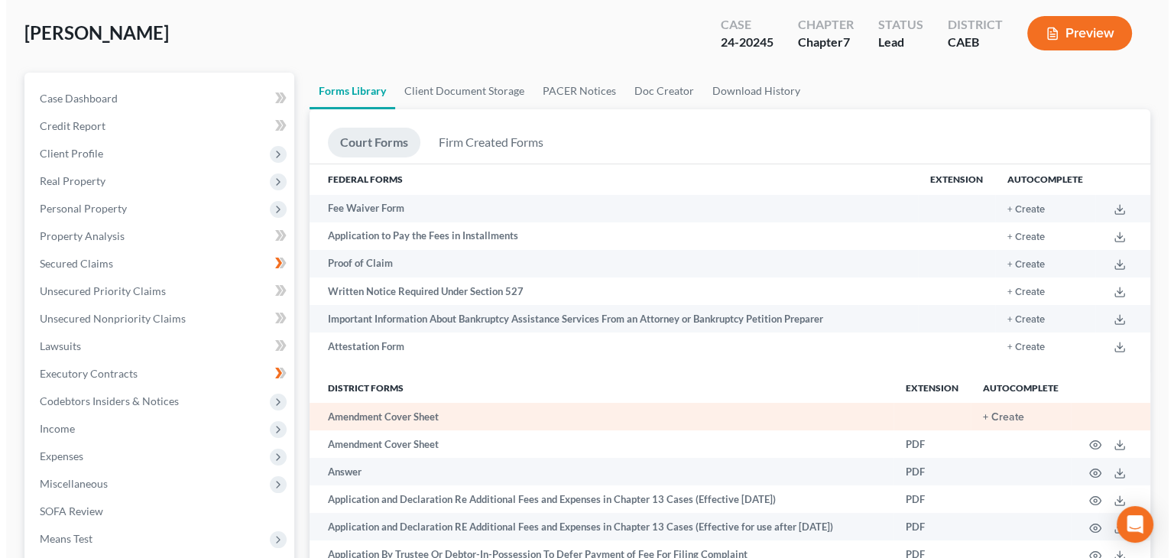
scroll to position [76, 0]
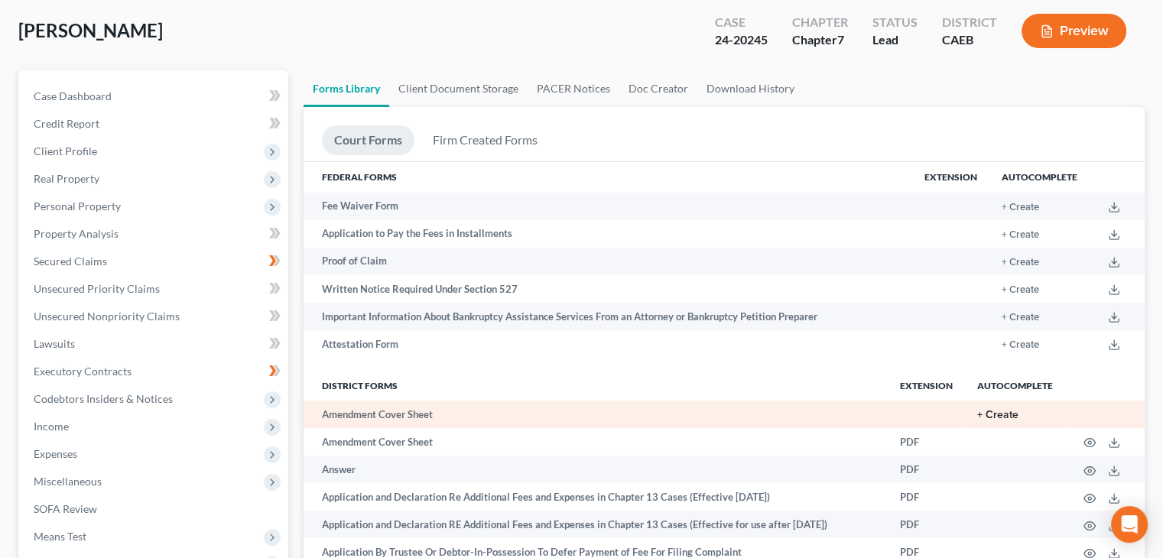
click at [994, 413] on button "+ Create" at bounding box center [997, 415] width 41 height 11
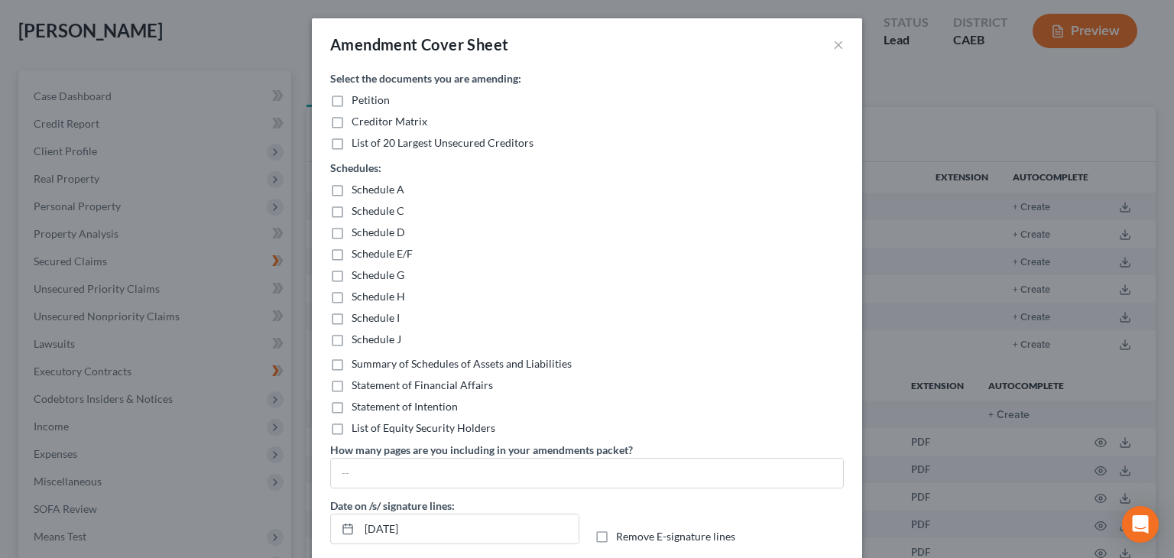
click at [352, 211] on label "Schedule C" at bounding box center [378, 210] width 53 height 15
click at [358, 211] on input "Schedule C" at bounding box center [363, 208] width 10 height 10
checkbox input "true"
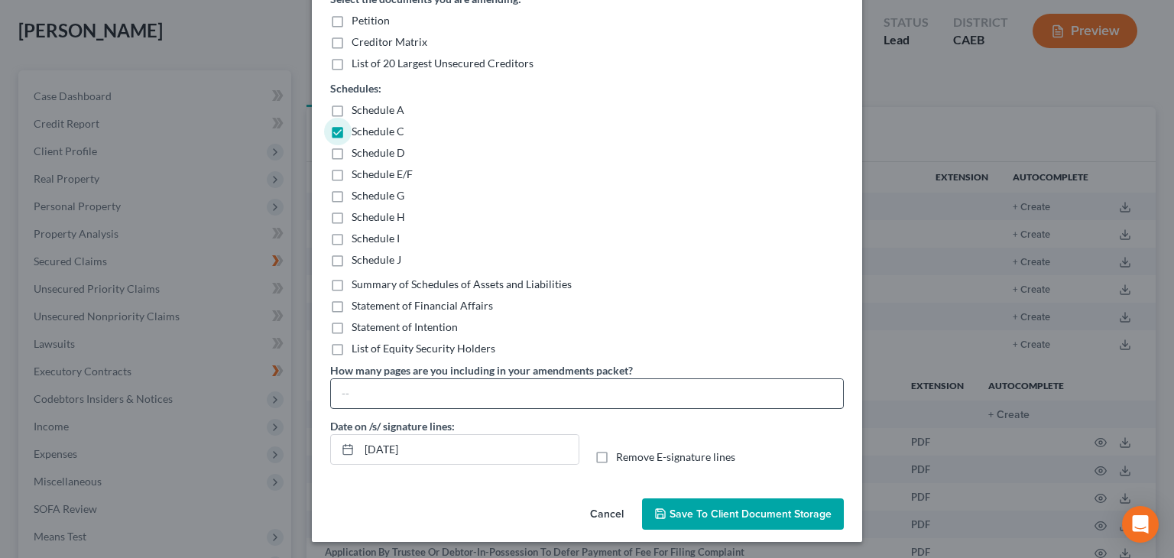
scroll to position [82, 0]
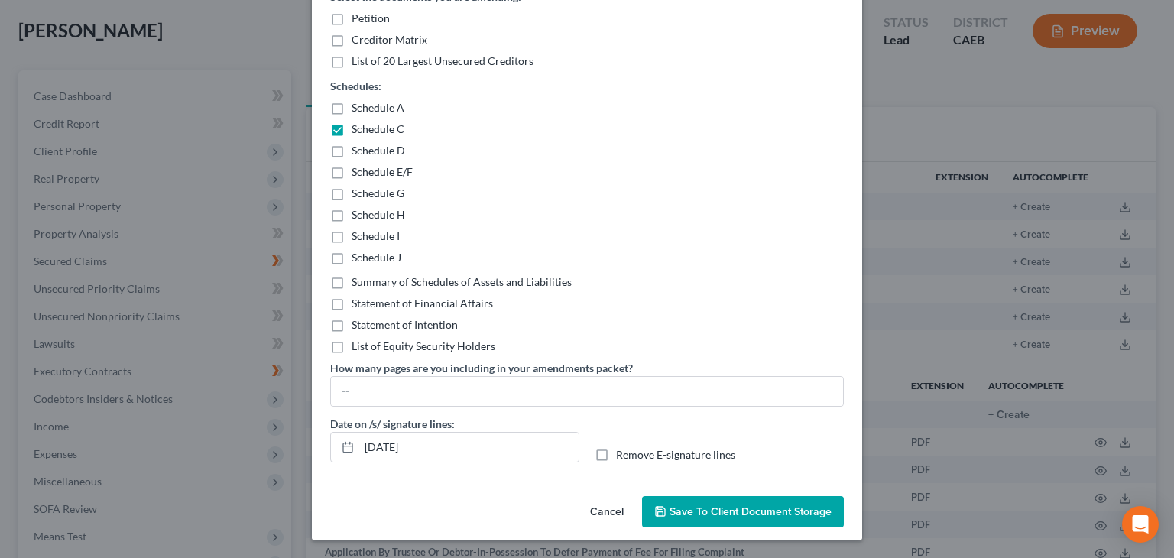
click at [728, 511] on span "Save to Client Document Storage" at bounding box center [751, 511] width 162 height 13
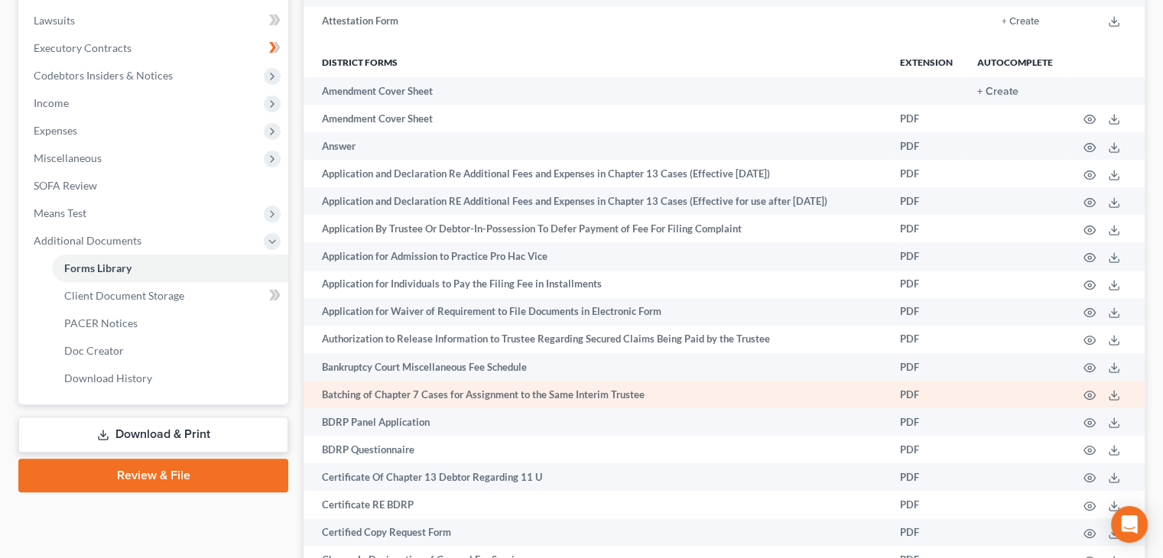
scroll to position [535, 0]
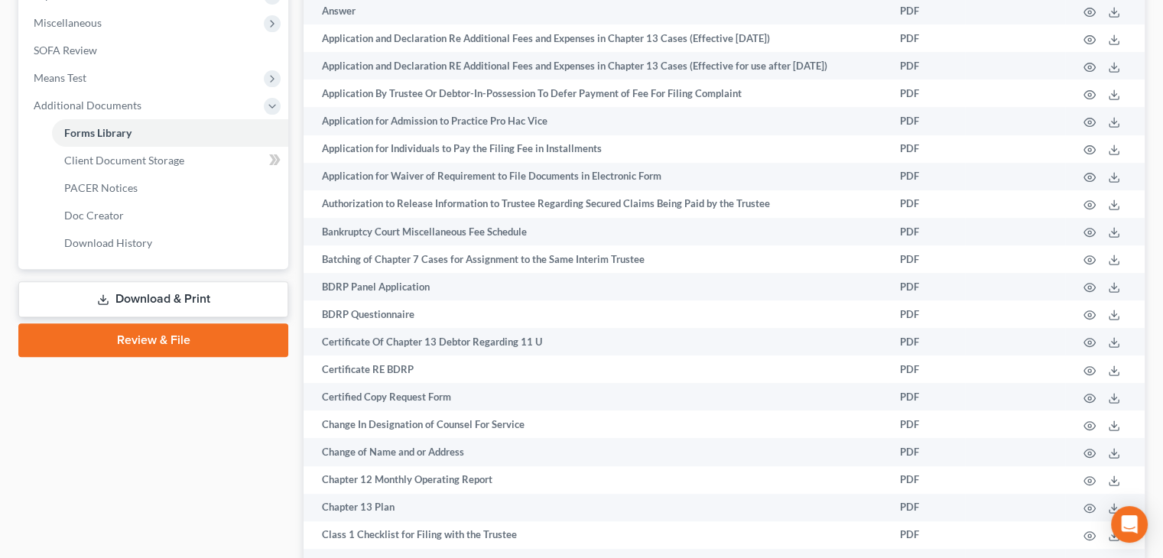
click at [202, 299] on link "Download & Print" at bounding box center [153, 299] width 270 height 36
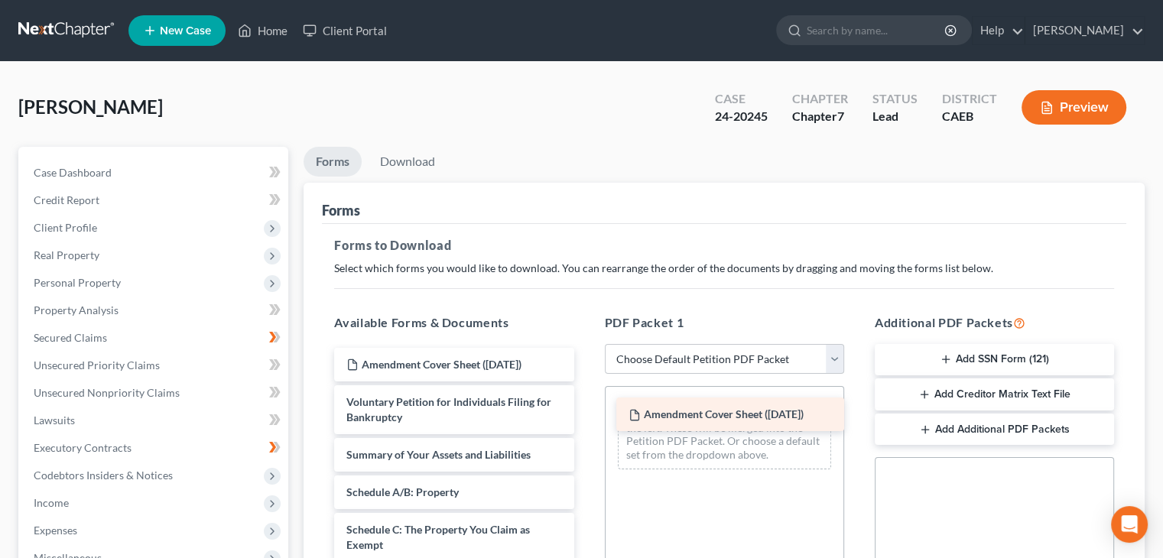
drag, startPoint x: 422, startPoint y: 362, endPoint x: 704, endPoint y: 413, distance: 286.7
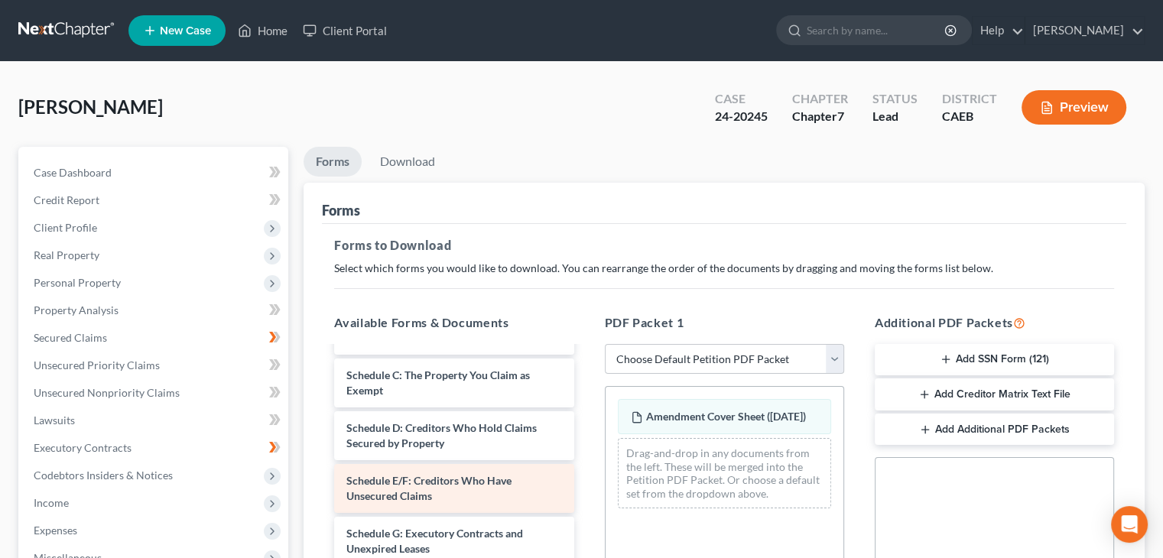
scroll to position [153, 0]
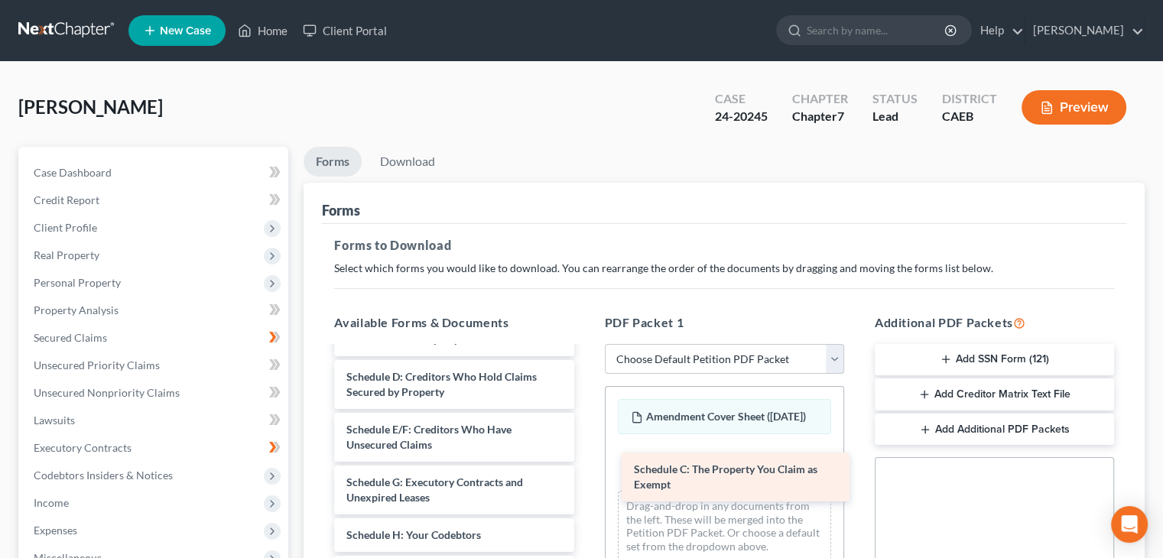
drag, startPoint x: 416, startPoint y: 389, endPoint x: 702, endPoint y: 482, distance: 301.2
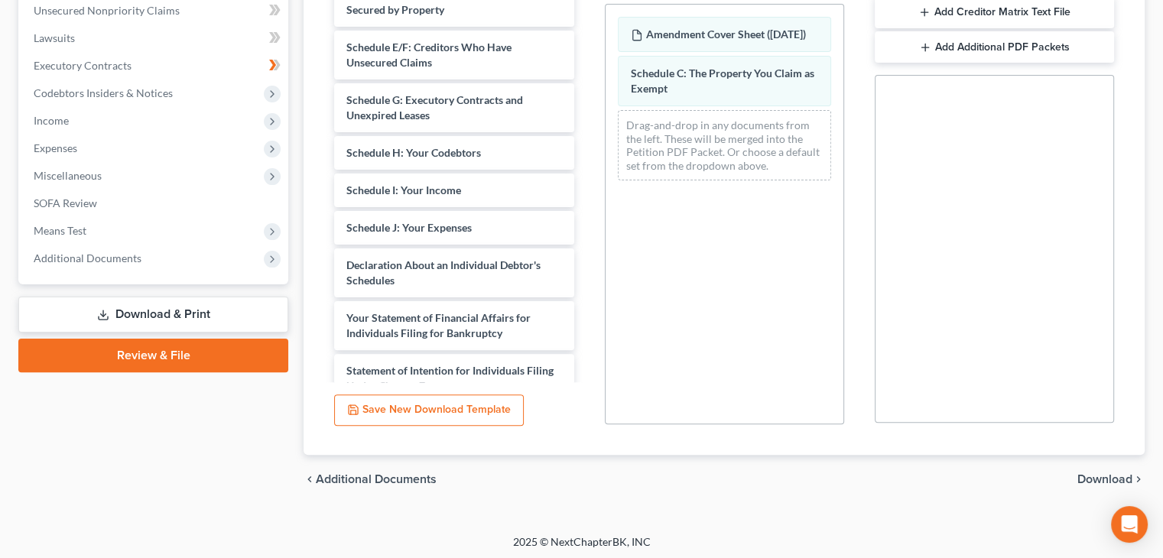
scroll to position [385, 0]
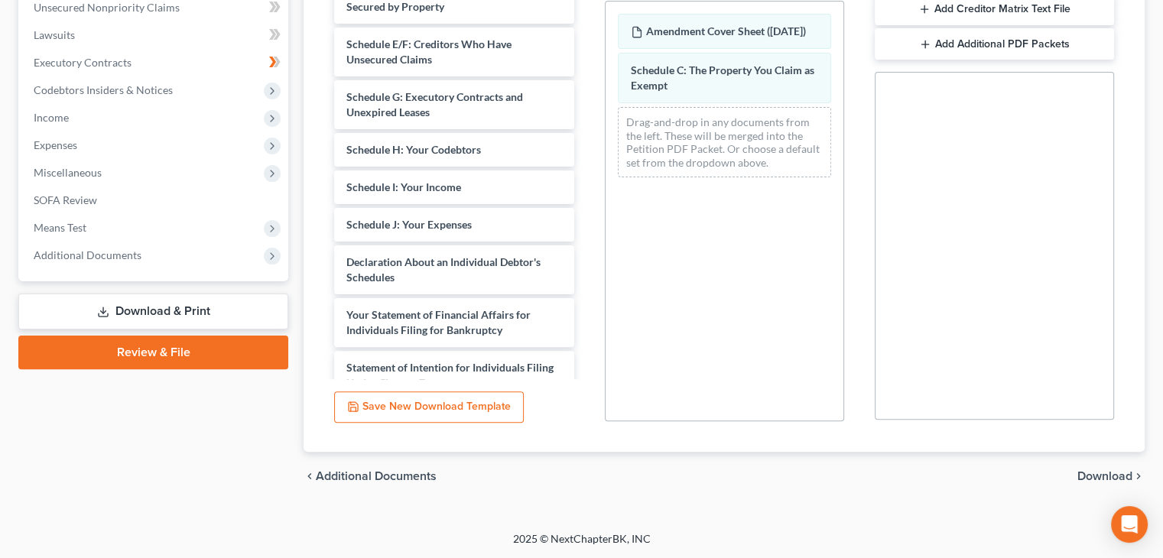
click at [1107, 475] on span "Download" at bounding box center [1104, 476] width 55 height 12
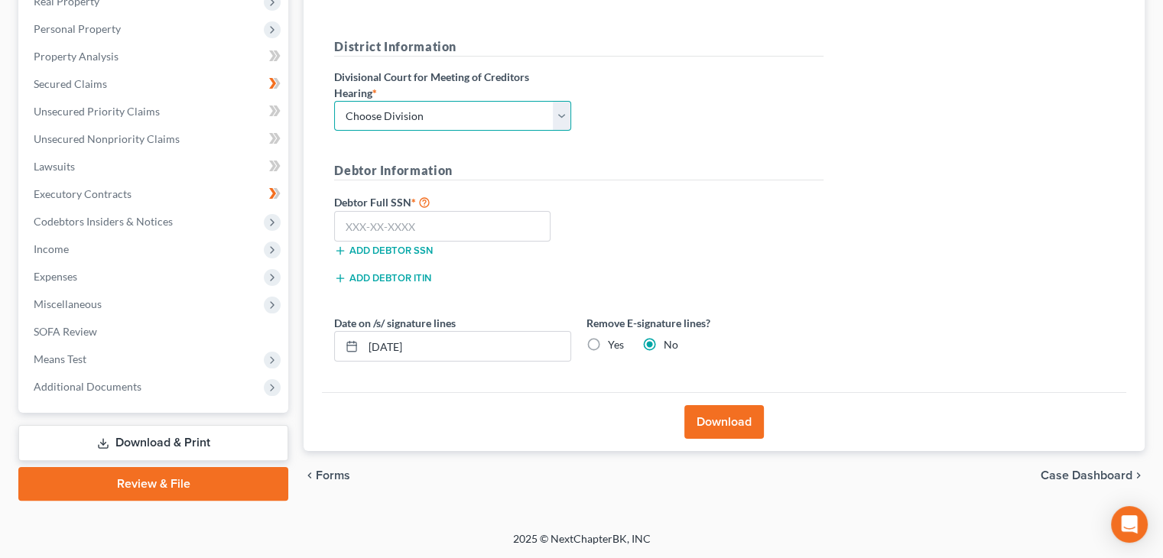
click at [563, 112] on select "Choose Division Fresno Modesto [GEOGRAPHIC_DATA]" at bounding box center [452, 116] width 237 height 31
select select "2"
click at [334, 101] on select "Choose Division Fresno Modesto [GEOGRAPHIC_DATA]" at bounding box center [452, 116] width 237 height 31
click at [349, 221] on input "text" at bounding box center [442, 226] width 216 height 31
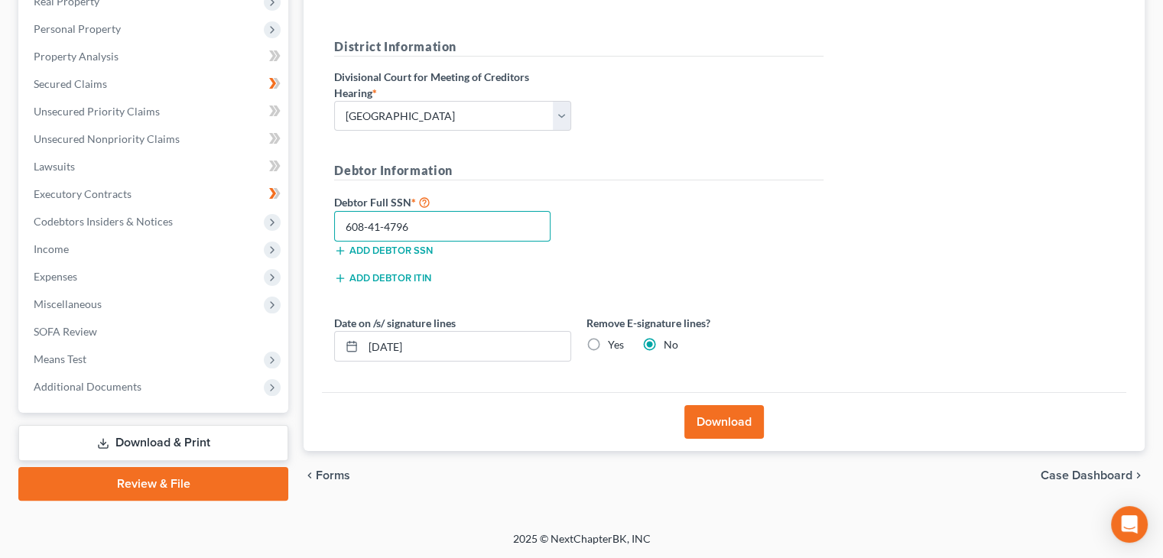
type input "608-41-4796"
click at [719, 423] on button "Download" at bounding box center [723, 422] width 79 height 34
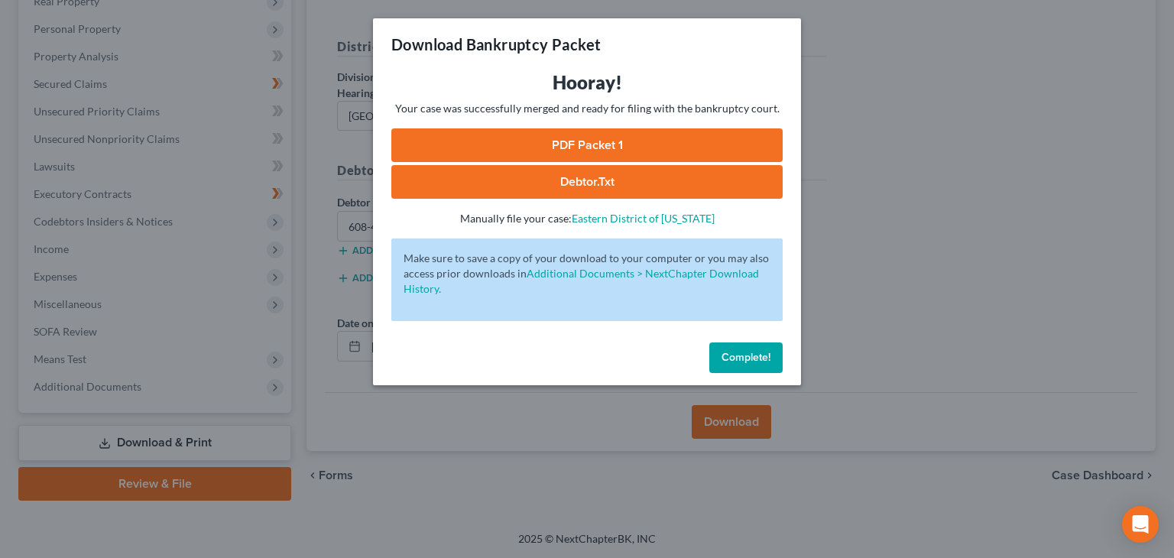
click at [639, 142] on link "PDF Packet 1" at bounding box center [586, 145] width 391 height 34
click at [747, 357] on span "Complete!" at bounding box center [746, 357] width 49 height 13
